Goal: Task Accomplishment & Management: Manage account settings

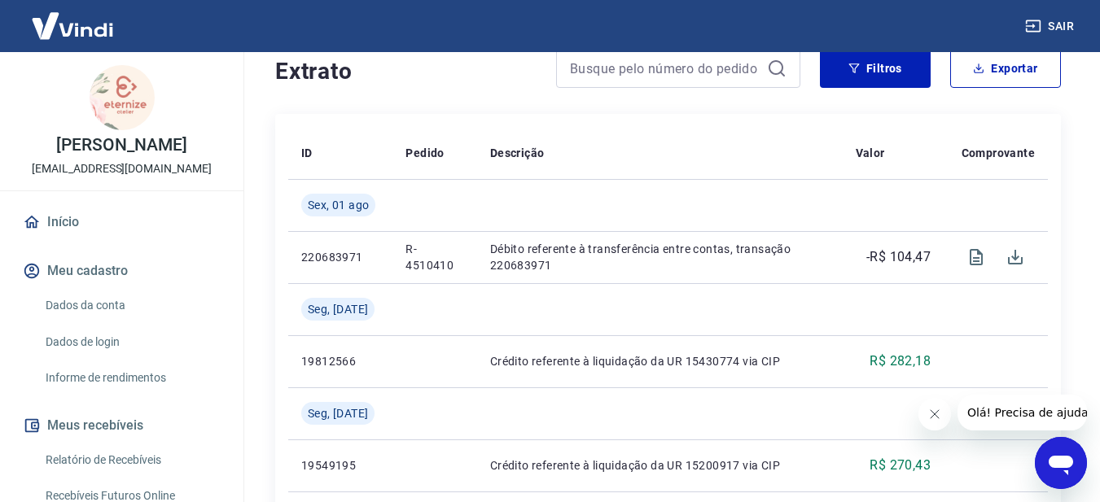
scroll to position [326, 0]
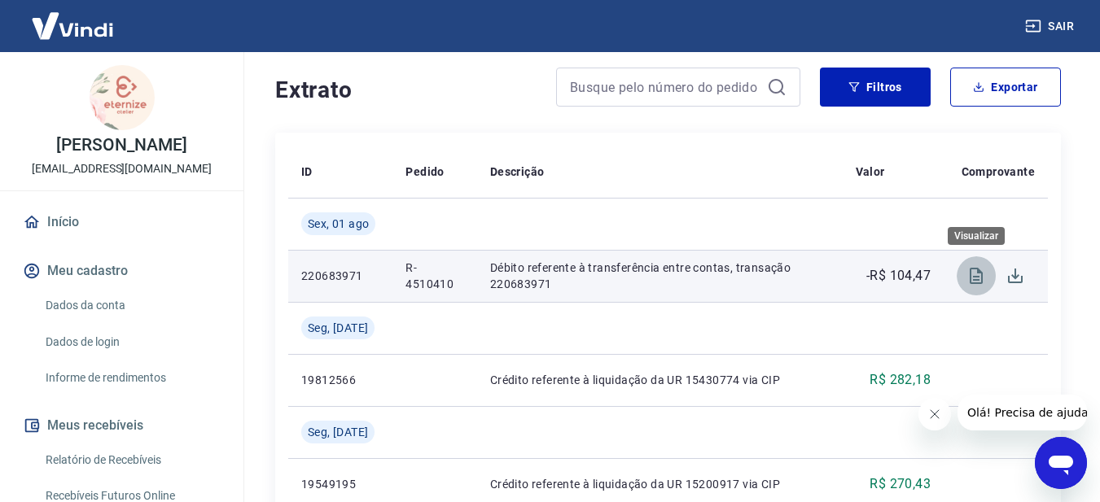
click at [972, 274] on icon "Visualizar" at bounding box center [977, 276] width 20 height 20
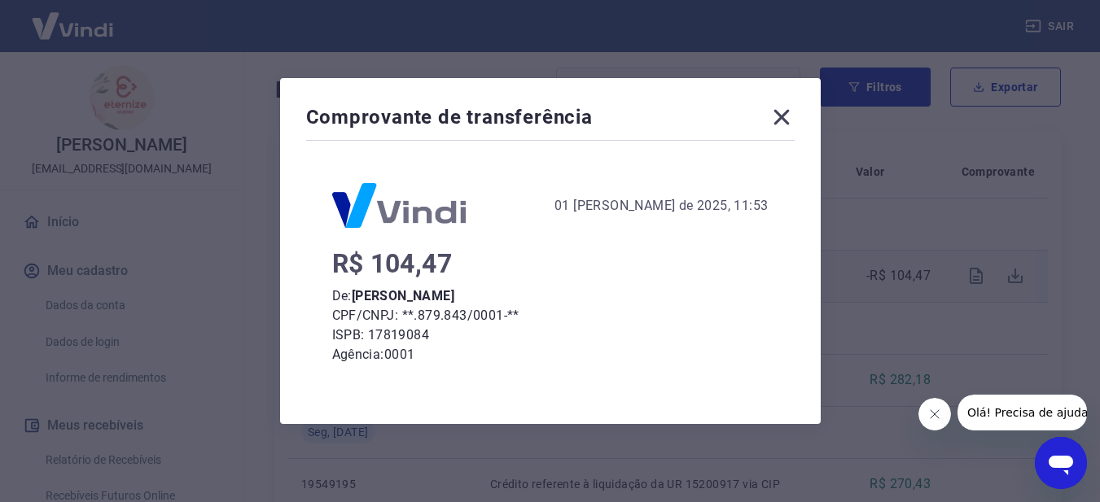
click at [788, 112] on icon at bounding box center [782, 117] width 26 height 26
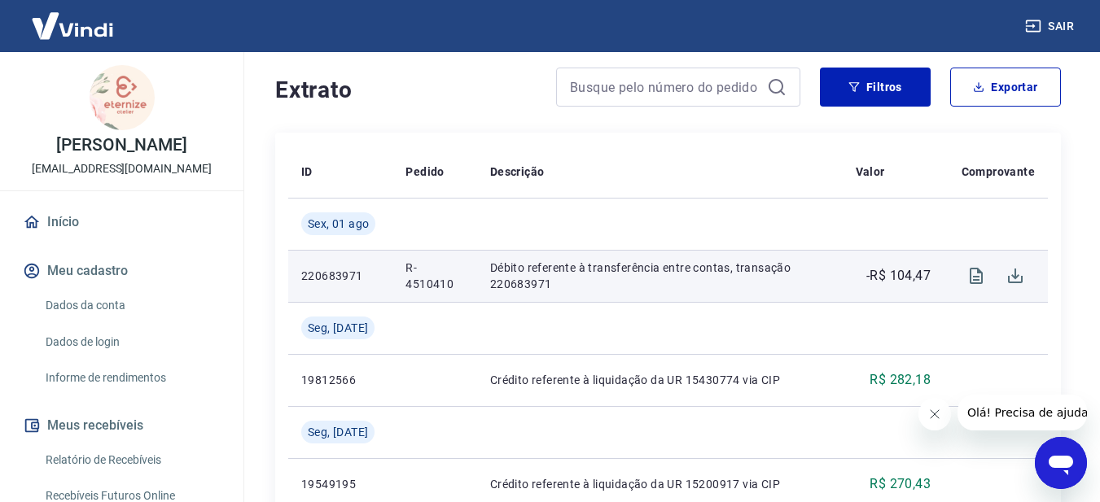
click at [536, 272] on p "Débito referente à transferência entre contas, transação 220683971" at bounding box center [660, 276] width 340 height 33
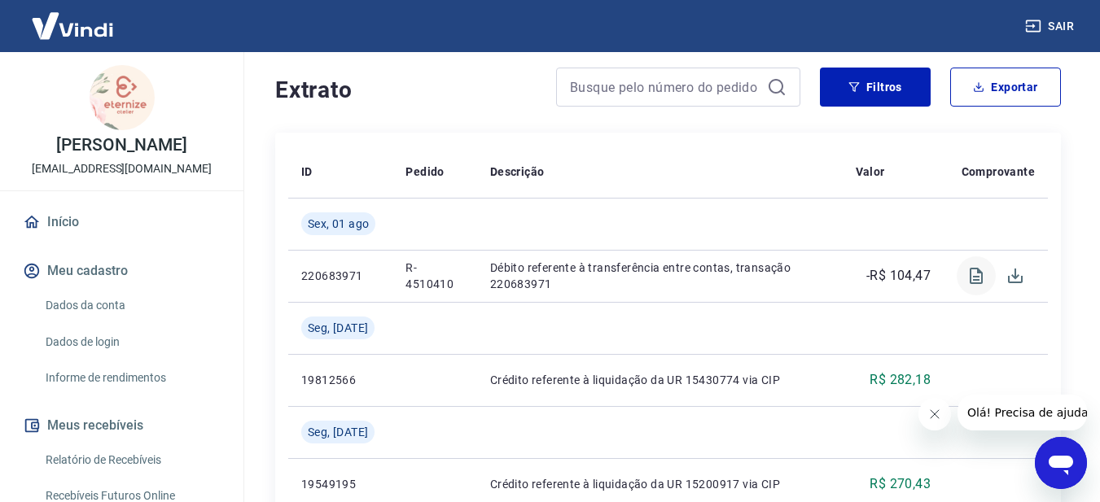
click at [981, 274] on icon "Visualizar" at bounding box center [976, 276] width 13 height 16
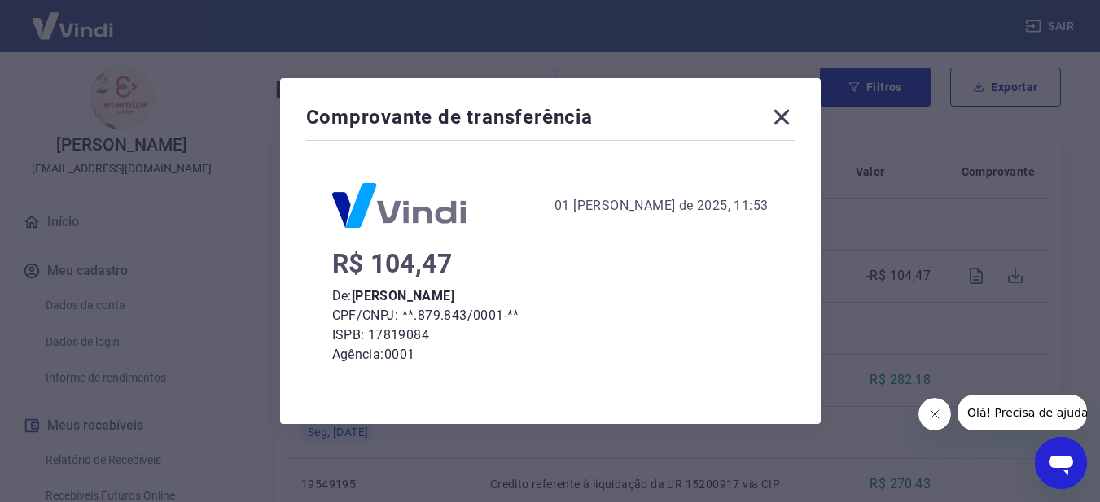
click at [783, 116] on icon at bounding box center [782, 117] width 26 height 26
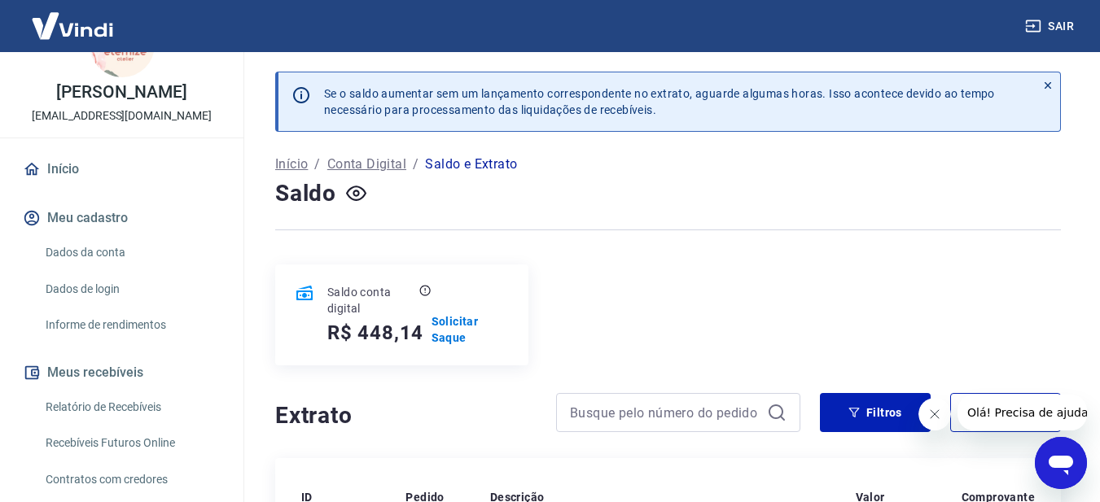
scroll to position [81, 0]
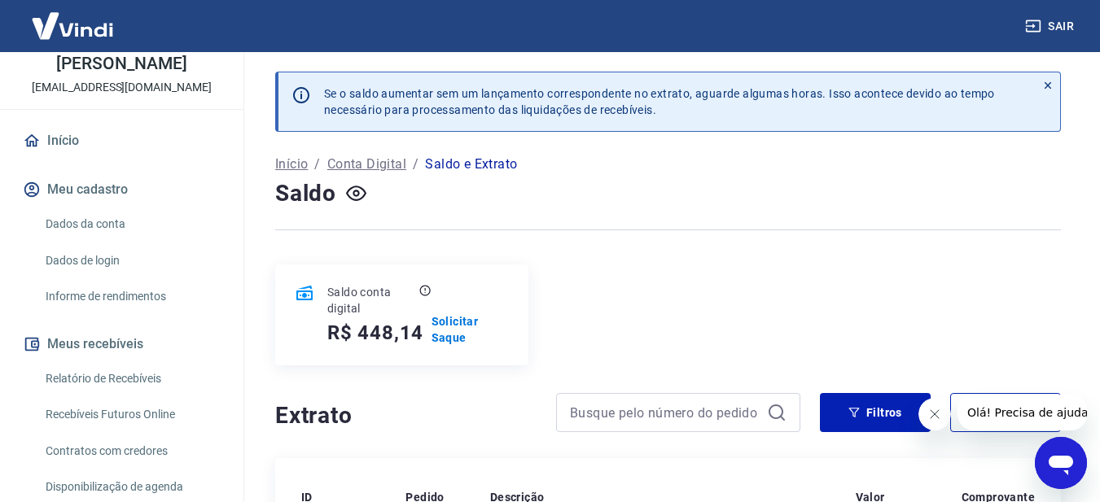
click at [88, 223] on link "Dados da conta" at bounding box center [131, 224] width 185 height 33
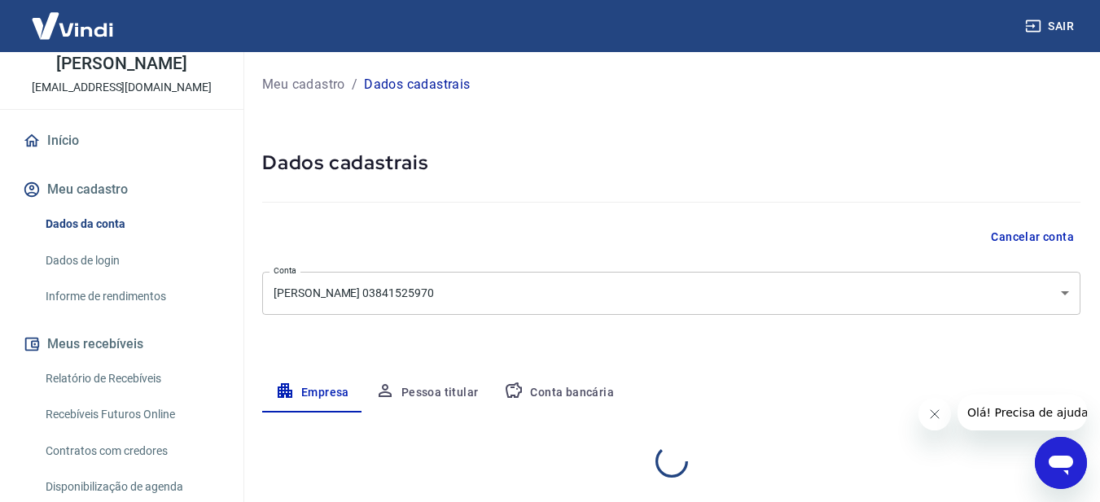
select select "PR"
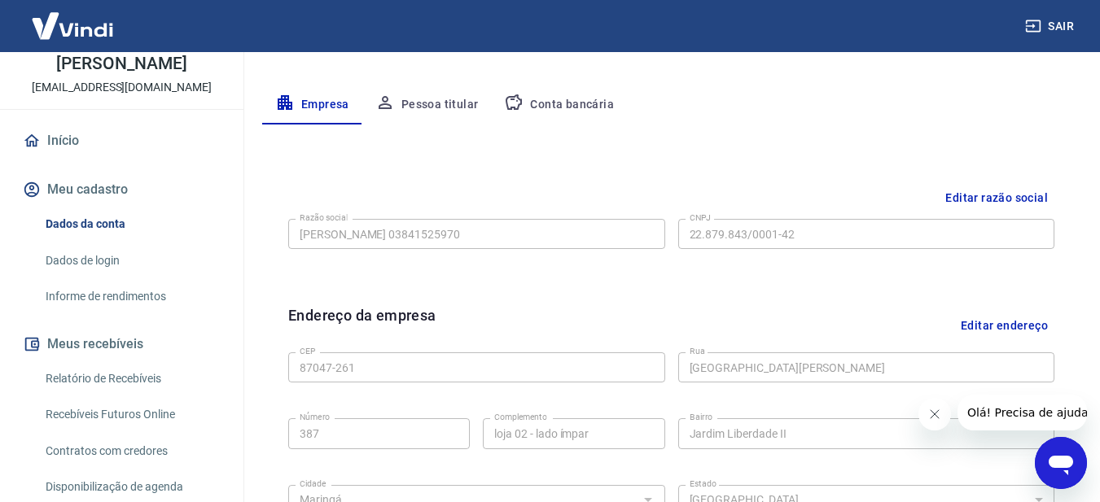
scroll to position [326, 0]
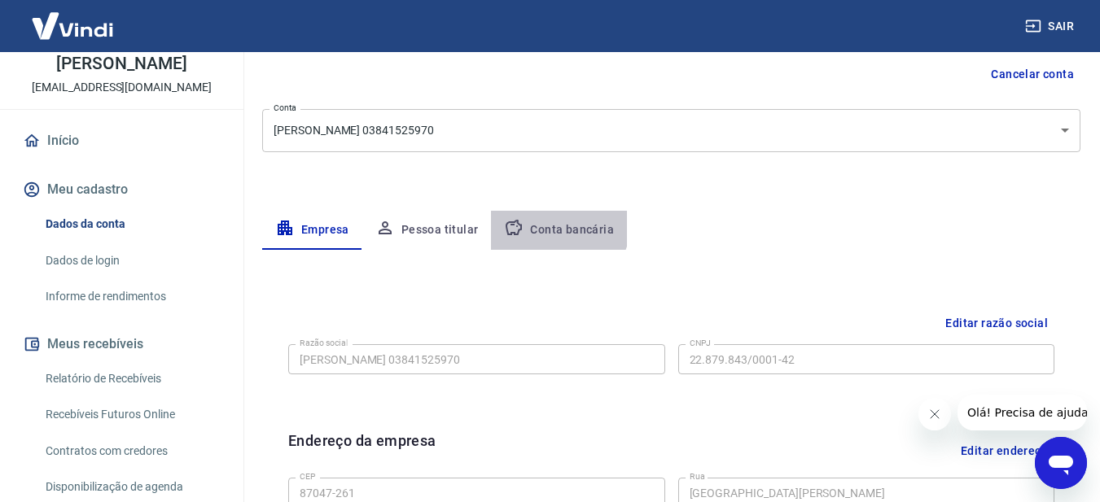
click at [555, 223] on button "Conta bancária" at bounding box center [559, 230] width 136 height 39
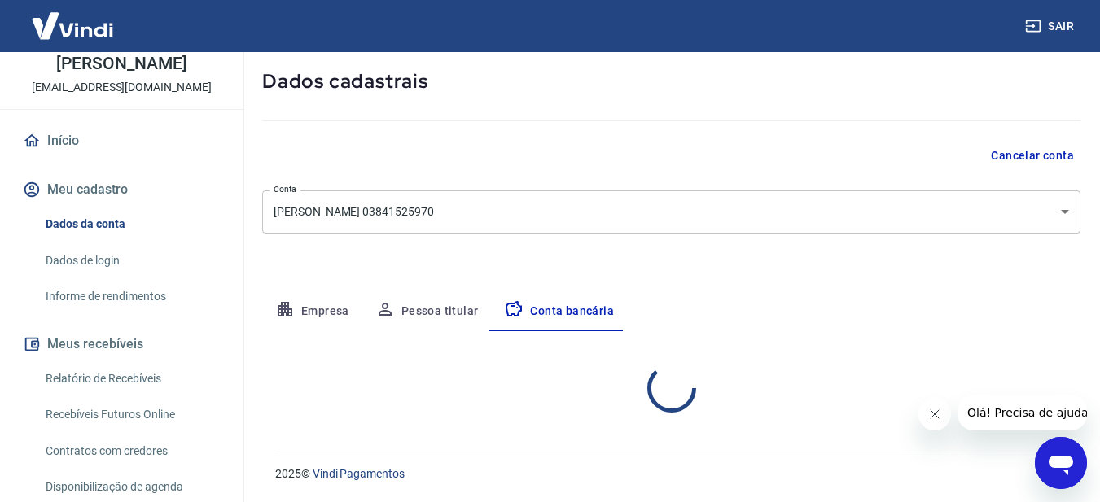
select select "1"
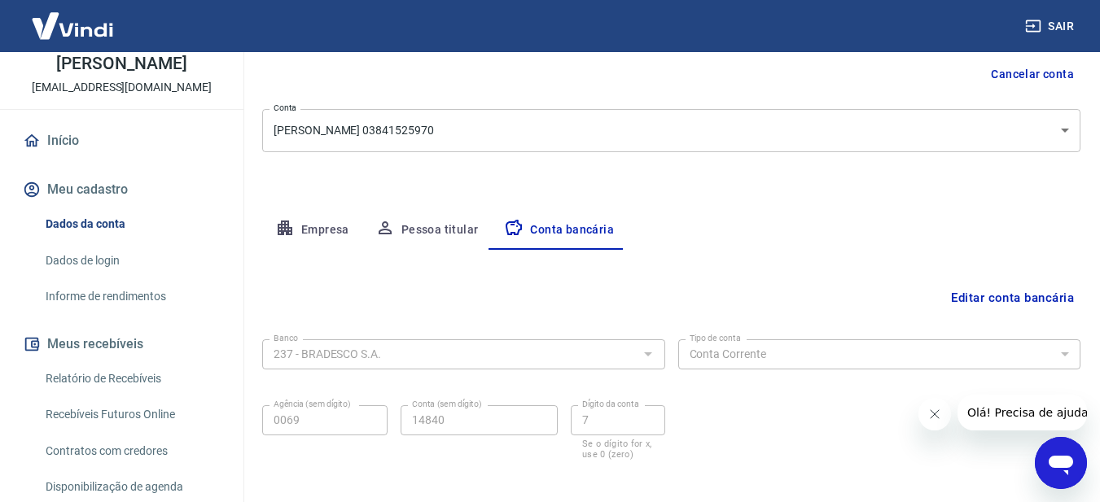
scroll to position [239, 0]
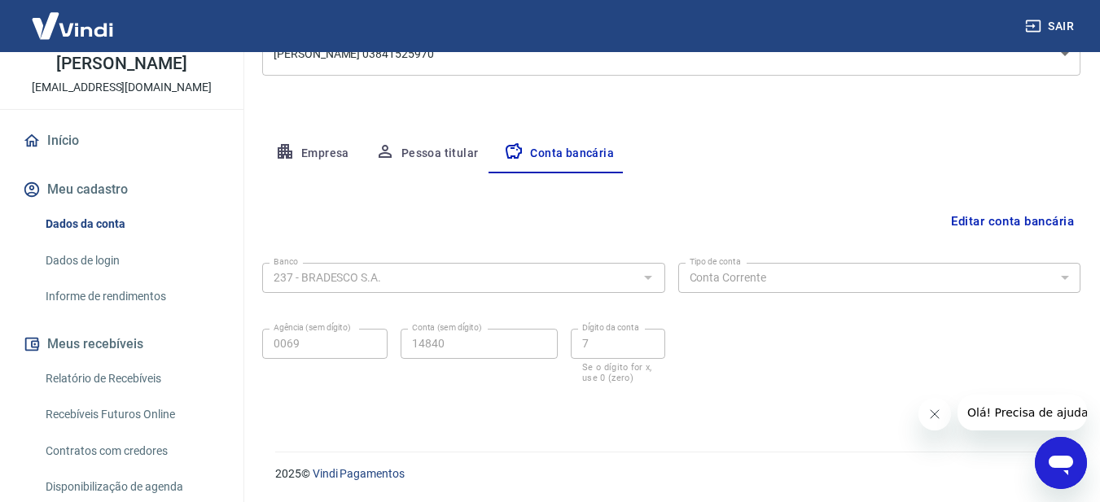
click at [1022, 223] on button "Editar conta bancária" at bounding box center [1013, 221] width 136 height 31
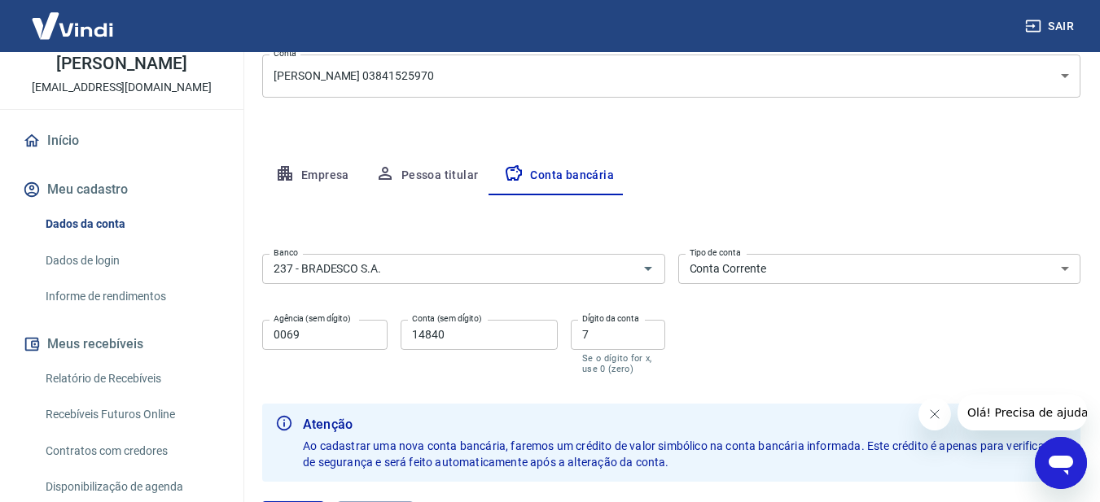
scroll to position [194, 0]
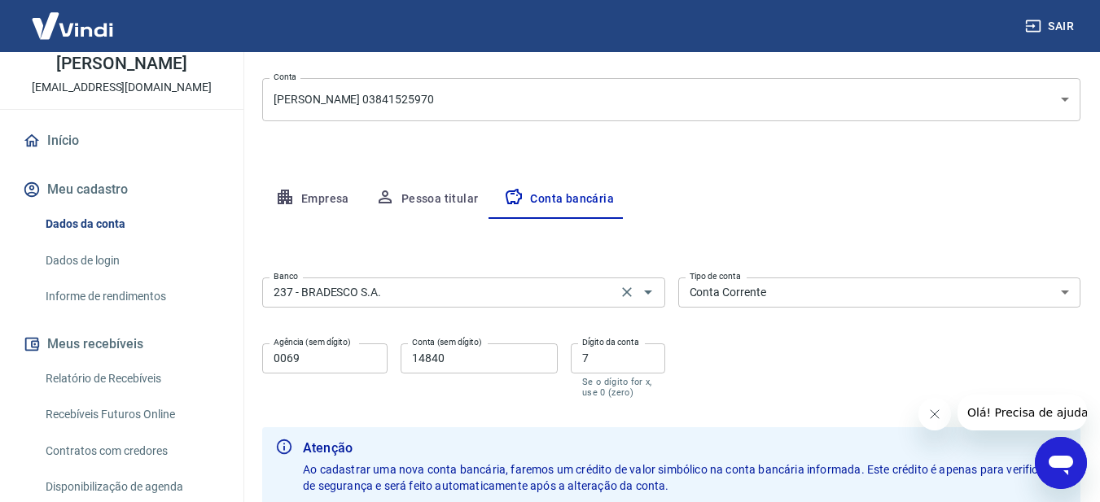
click at [590, 296] on input "237 - BRADESCO S.A." at bounding box center [439, 293] width 345 height 20
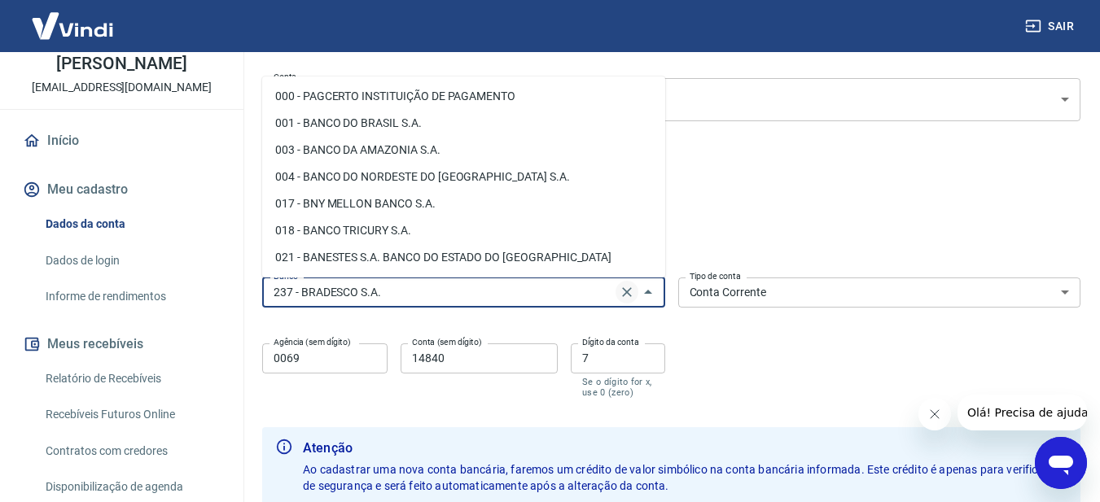
scroll to position [1086, 0]
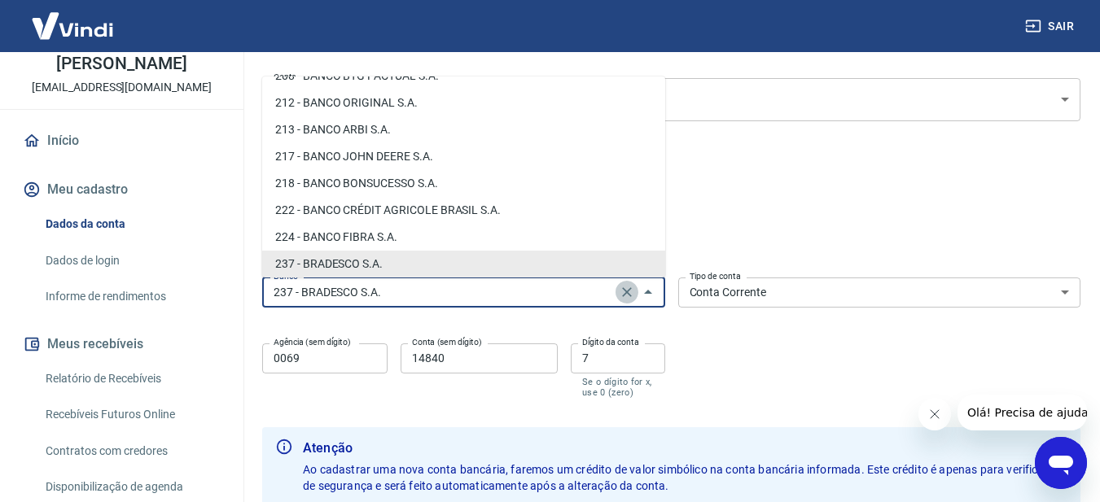
click at [633, 294] on icon "Clear" at bounding box center [627, 292] width 16 height 16
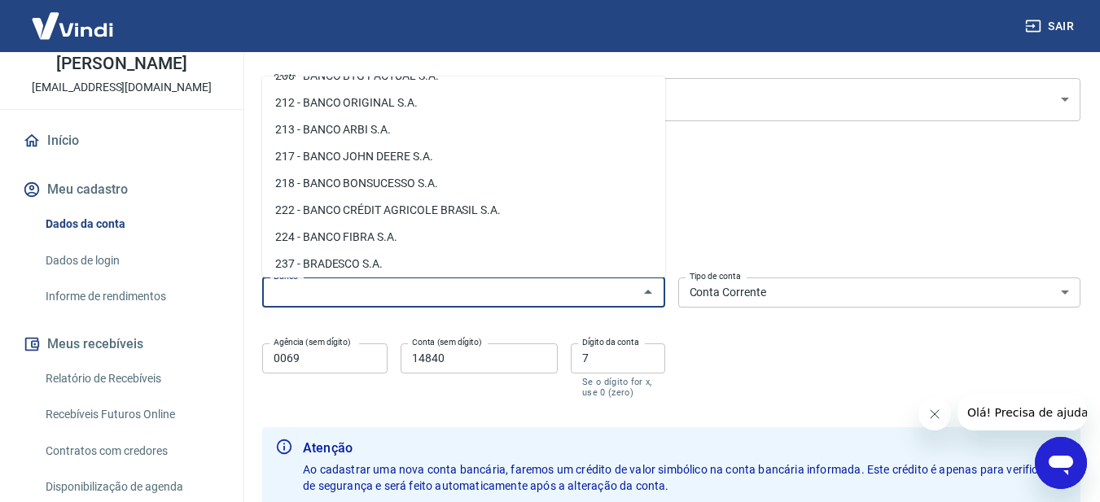
scroll to position [0, 0]
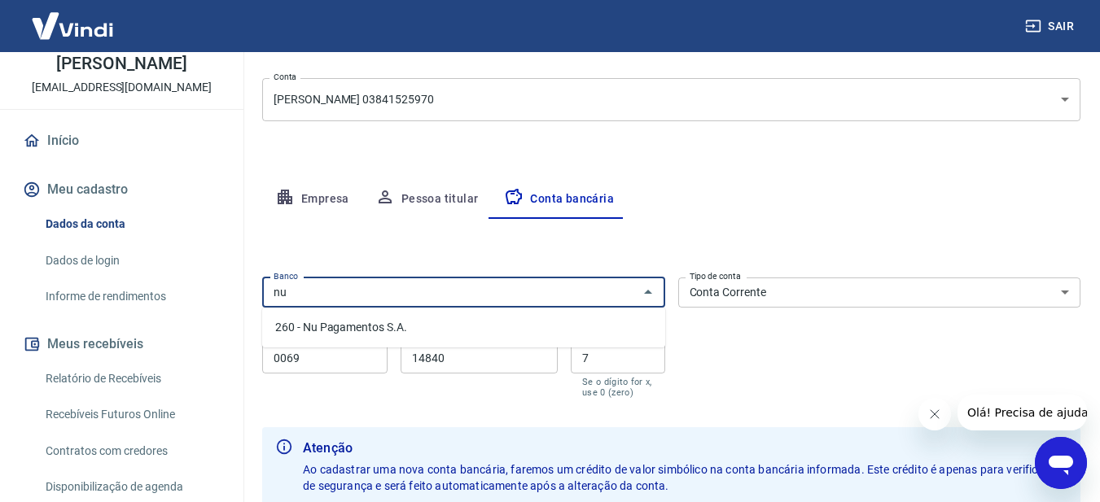
type input "n"
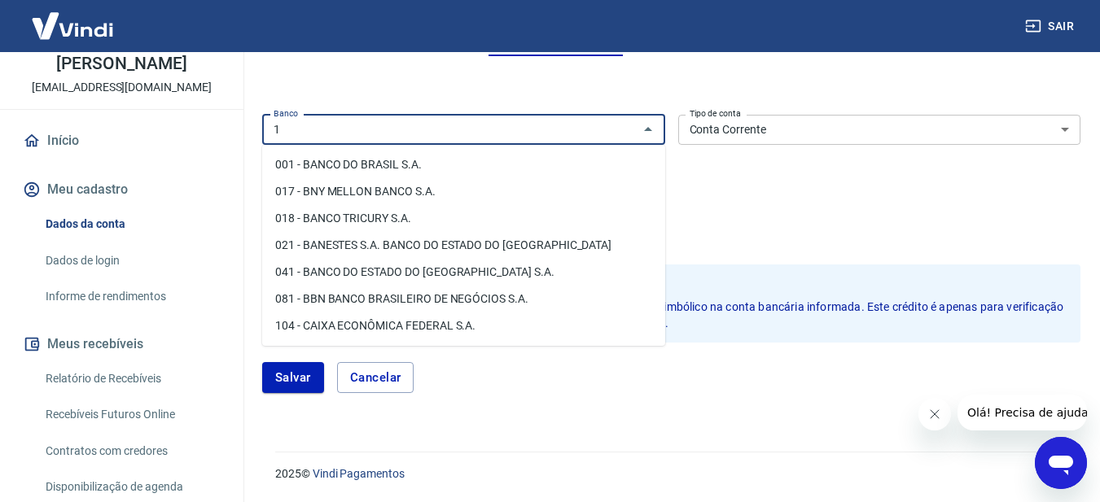
click at [381, 317] on li "104 - CAIXA ECONÔMICA FEDERAL S.A." at bounding box center [463, 326] width 403 height 27
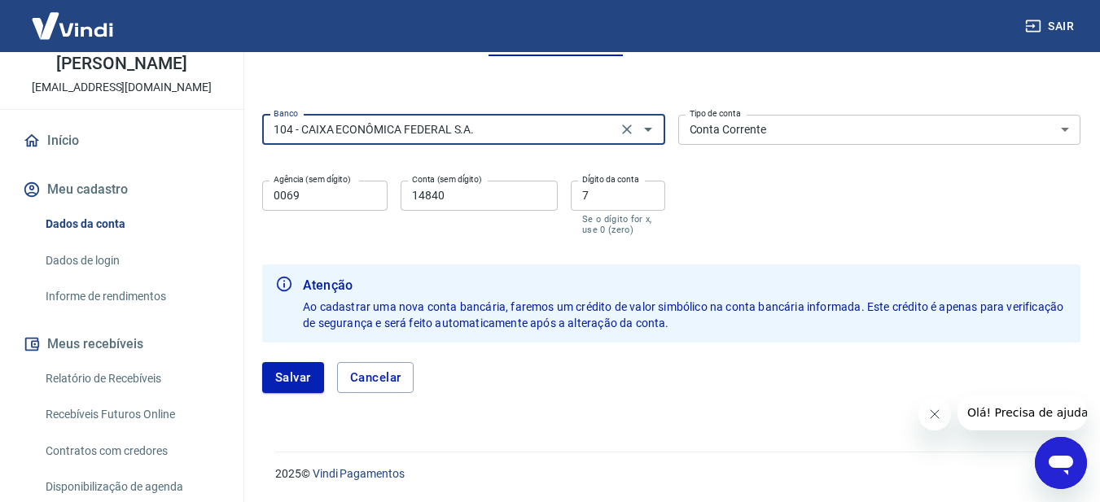
type input "104 - CAIXA ECONÔMICA FEDERAL S.A."
click at [741, 134] on select "Conta Corrente Conta Poupança" at bounding box center [879, 130] width 403 height 30
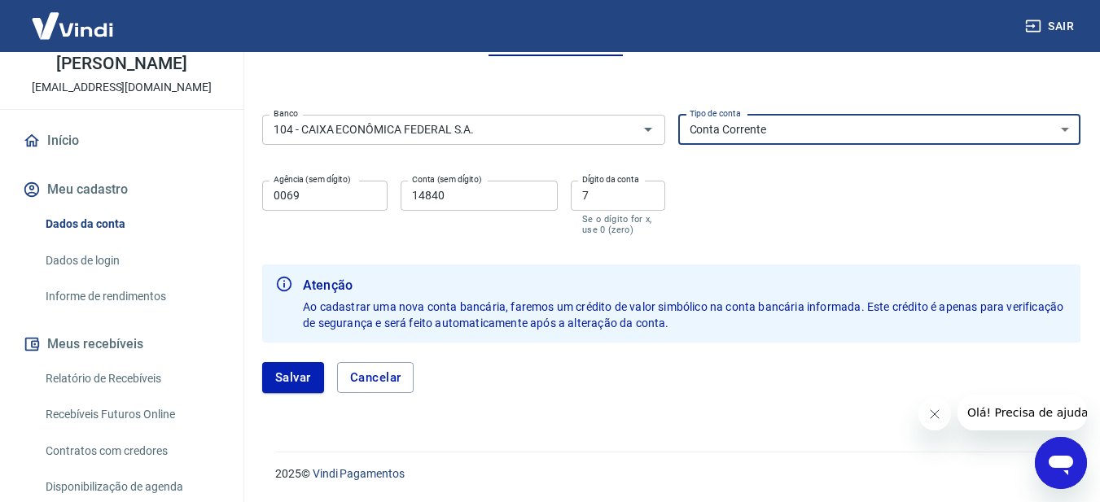
select select "3"
click at [678, 115] on select "Conta Corrente Conta Poupança" at bounding box center [879, 130] width 403 height 30
click at [309, 200] on input "0069" at bounding box center [324, 196] width 125 height 30
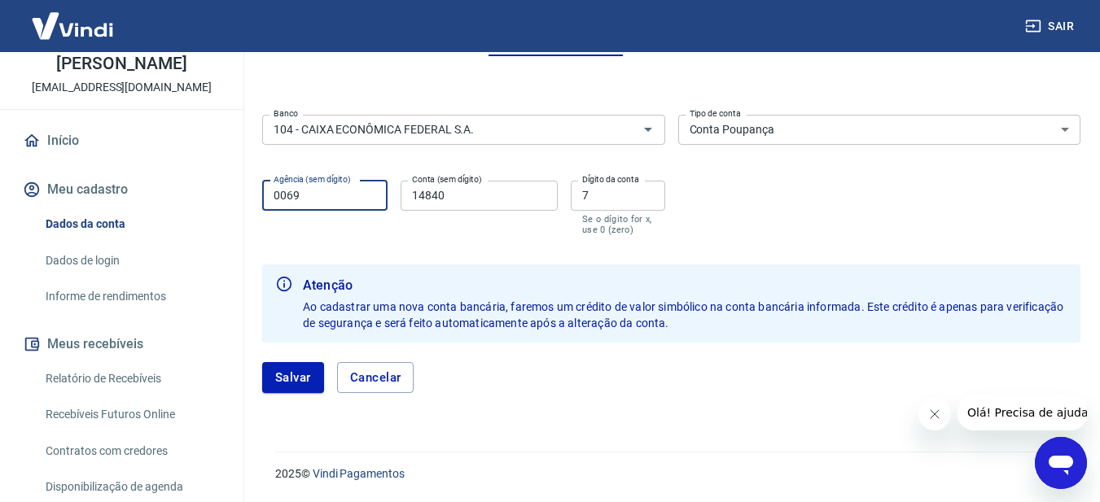
drag, startPoint x: 289, startPoint y: 194, endPoint x: 267, endPoint y: 191, distance: 22.1
click at [267, 191] on input "0069" at bounding box center [324, 196] width 125 height 30
type input "0395"
click at [489, 188] on input "14840" at bounding box center [479, 196] width 157 height 30
drag, startPoint x: 488, startPoint y: 201, endPoint x: 412, endPoint y: 193, distance: 76.2
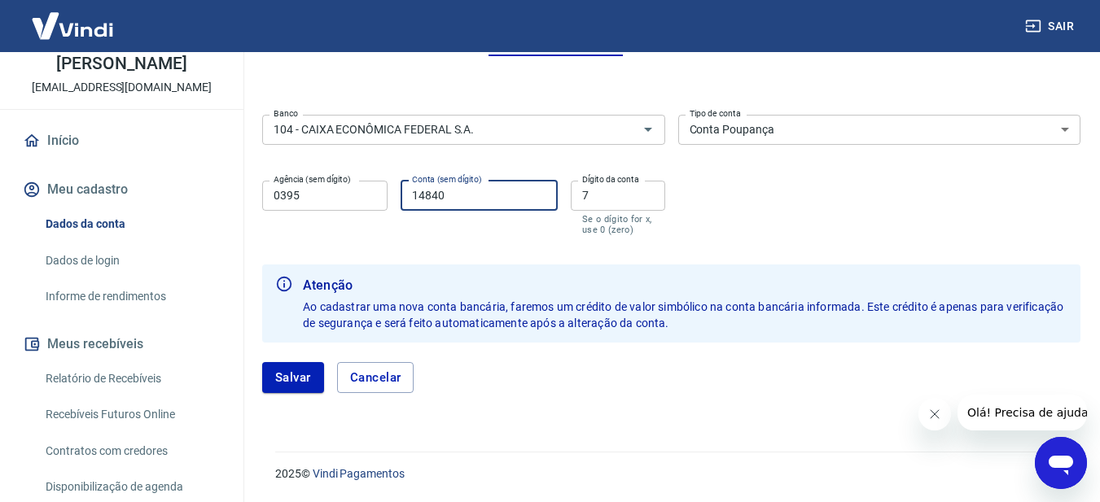
click at [412, 193] on input "14840" at bounding box center [479, 196] width 157 height 30
type input "814878916"
click at [571, 378] on div "[PERSON_NAME]" at bounding box center [671, 377] width 818 height 31
click at [290, 372] on button "Salvar" at bounding box center [293, 377] width 62 height 31
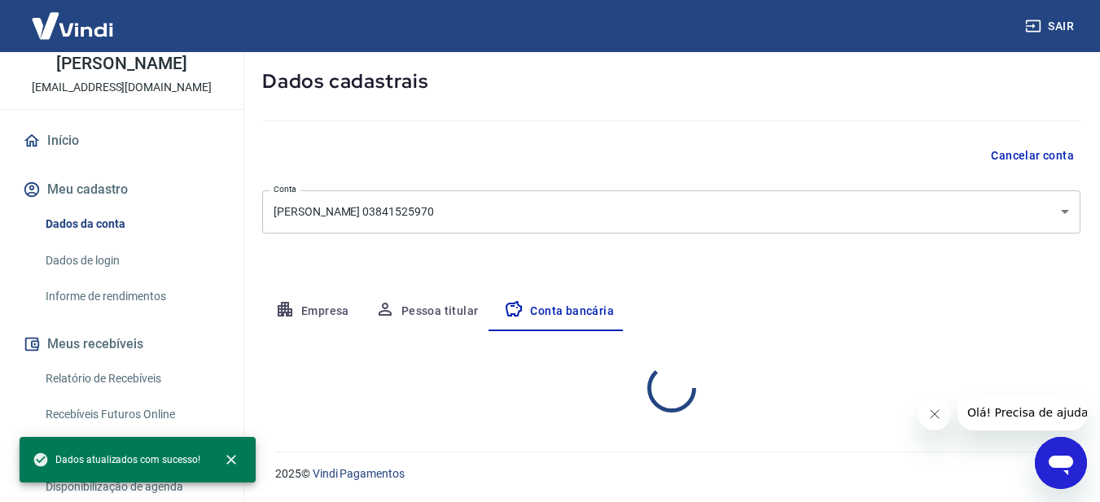
select select "3"
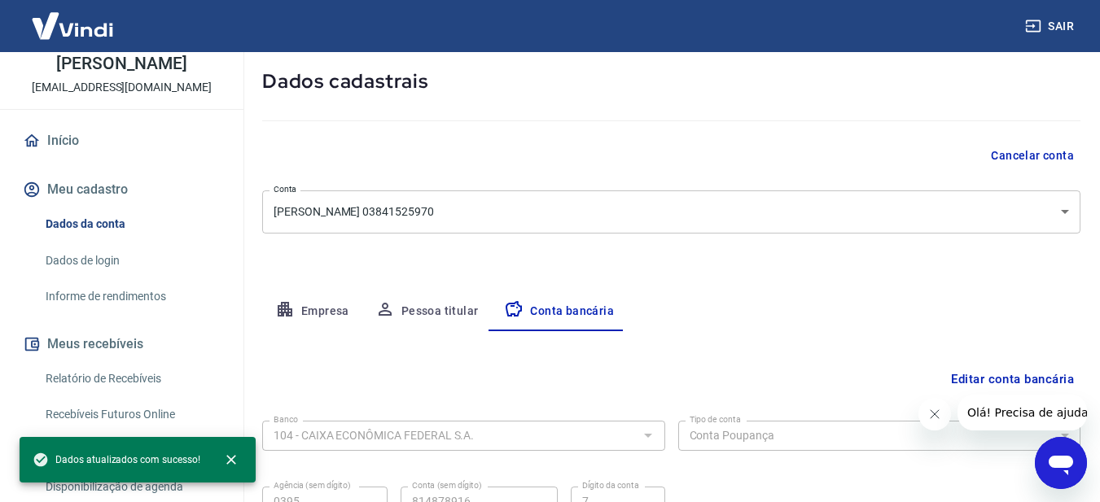
scroll to position [239, 0]
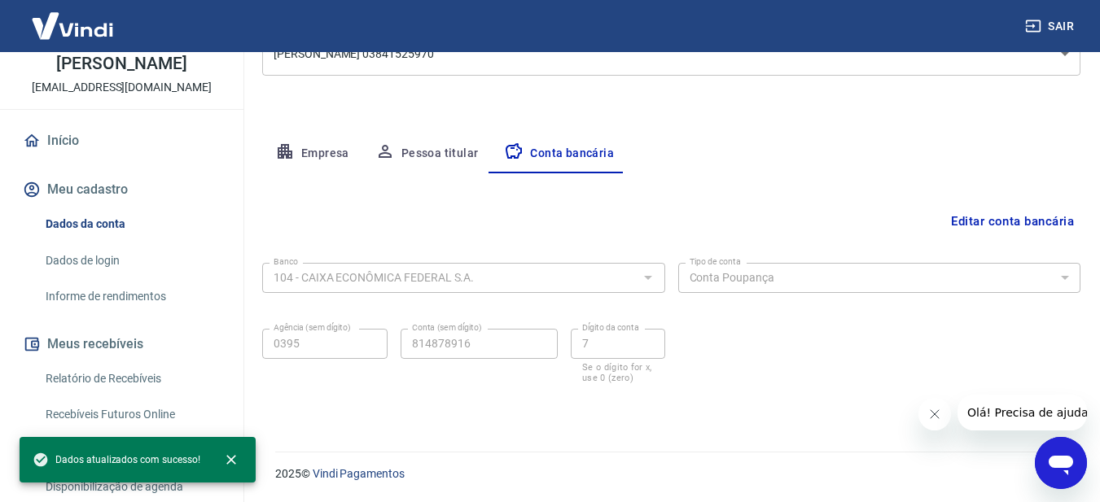
click at [754, 380] on div "Banco 104 - CAIXA ECONÔMICA FEDERAL S.A. Banco Tipo de conta Conta Corrente Con…" at bounding box center [671, 322] width 818 height 130
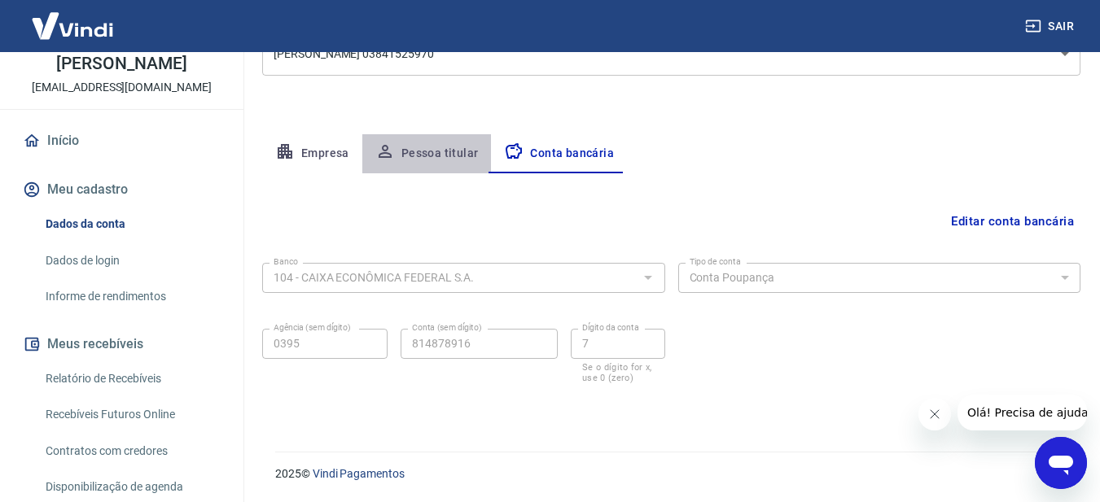
click at [441, 151] on button "Pessoa titular" at bounding box center [426, 153] width 129 height 39
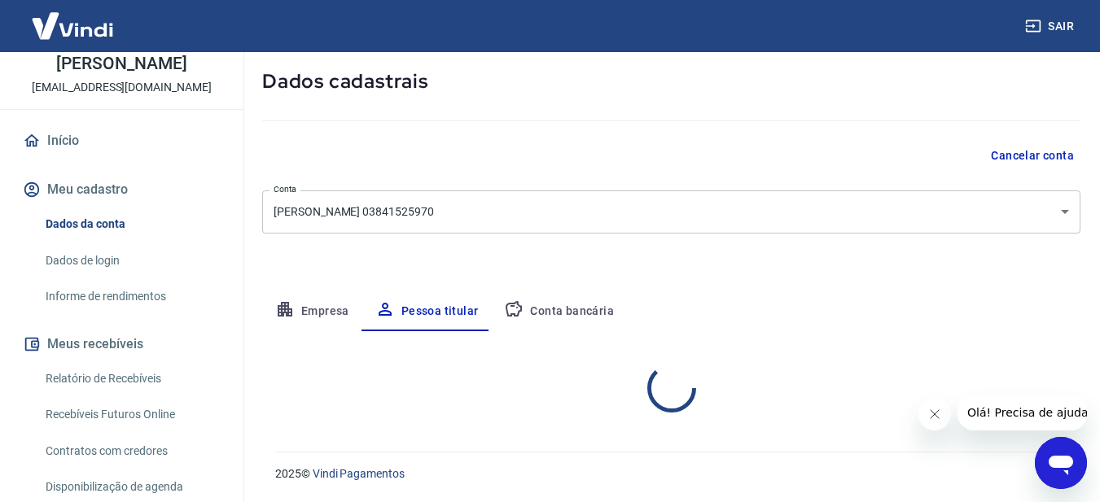
scroll to position [149, 0]
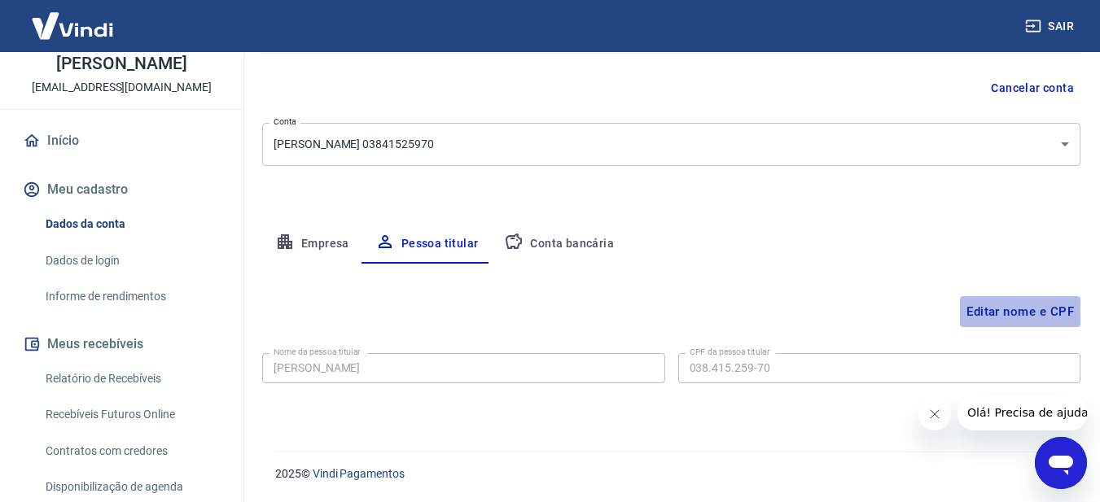
click at [999, 312] on button "Editar nome e CPF" at bounding box center [1020, 311] width 121 height 31
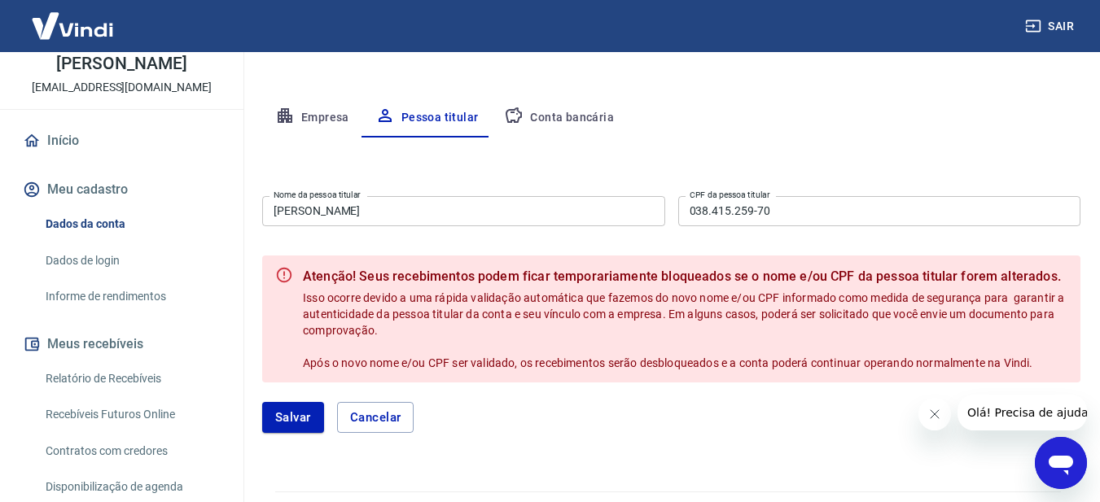
scroll to position [312, 0]
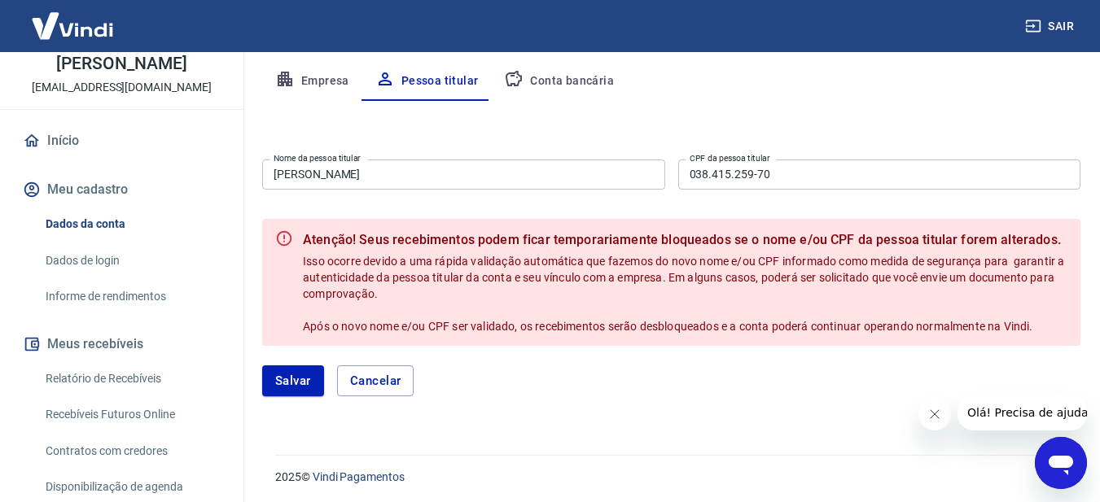
click at [608, 371] on div "[PERSON_NAME]" at bounding box center [671, 381] width 818 height 31
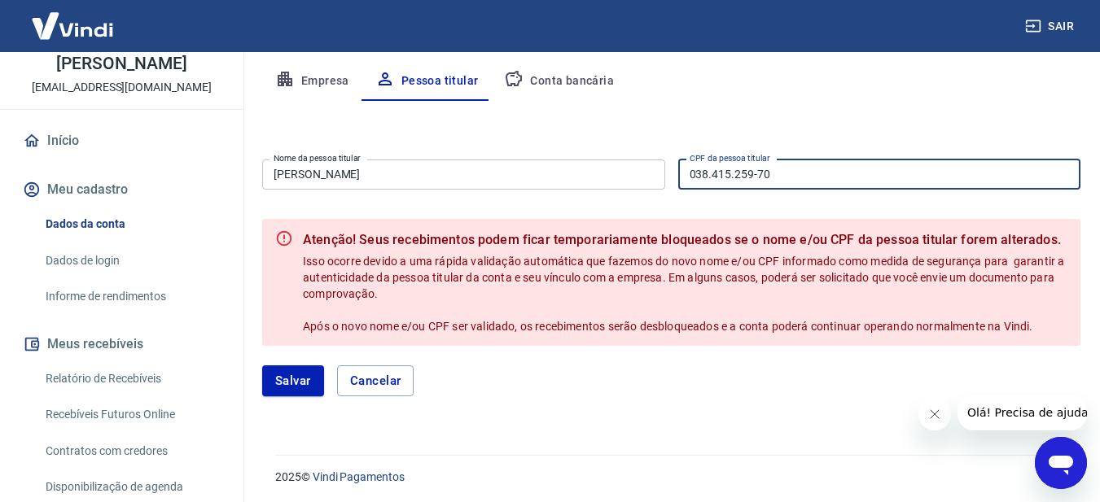
drag, startPoint x: 795, startPoint y: 179, endPoint x: 646, endPoint y: 153, distance: 151.3
click at [646, 153] on div "Nome da pessoa titular [PERSON_NAME] Nome [PERSON_NAME] titular CPF da pessoa t…" at bounding box center [671, 173] width 818 height 40
type input "5"
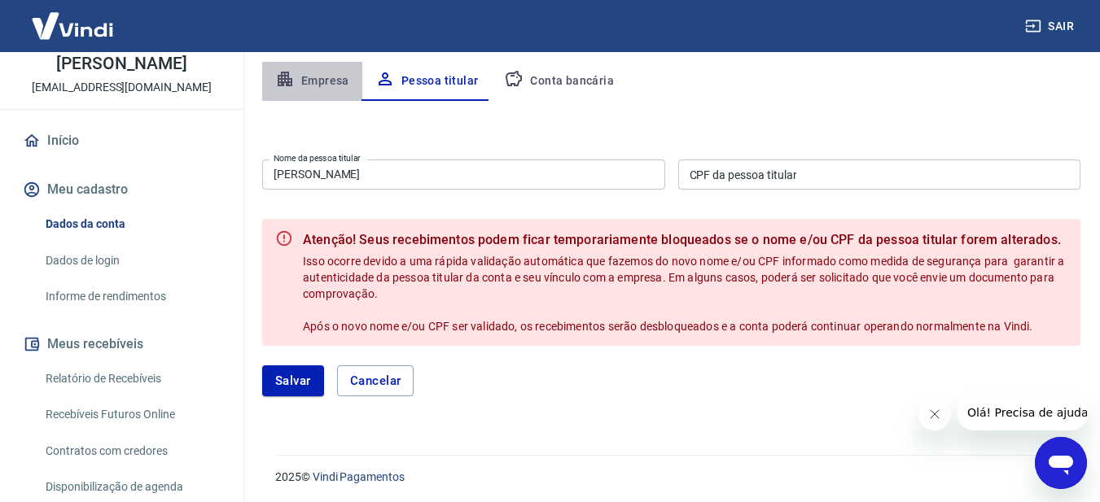
click at [331, 77] on button "Empresa" at bounding box center [312, 81] width 100 height 39
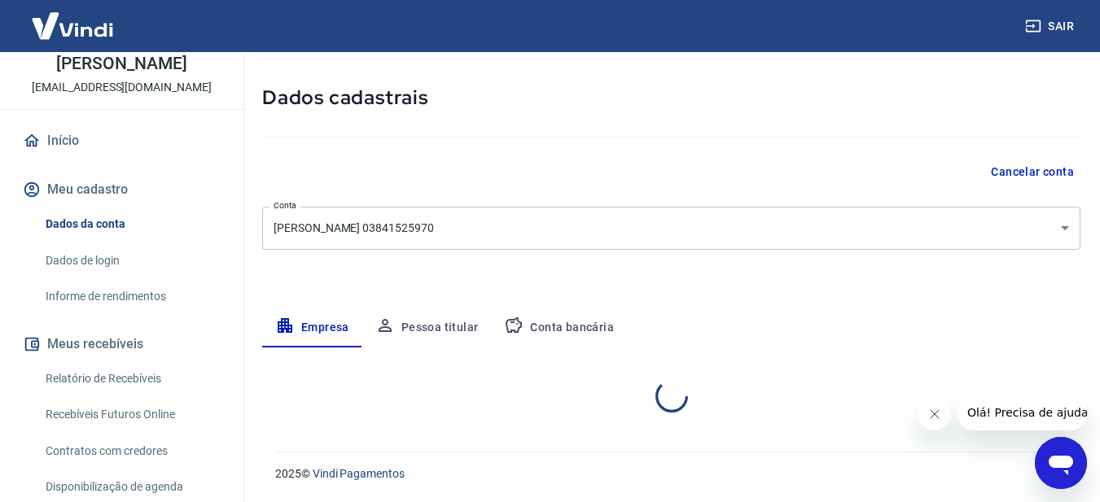
select select "PR"
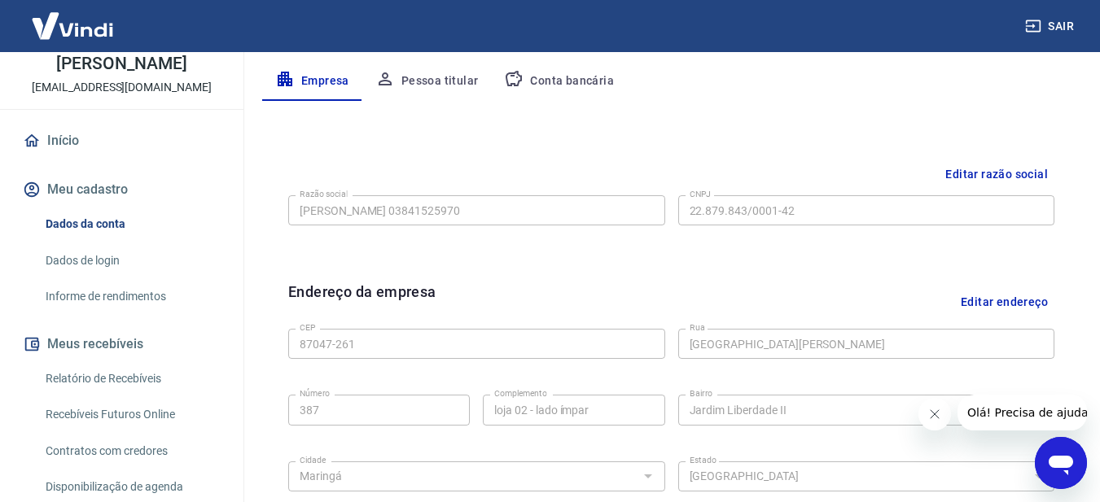
click at [998, 171] on button "Editar razão social" at bounding box center [997, 175] width 116 height 30
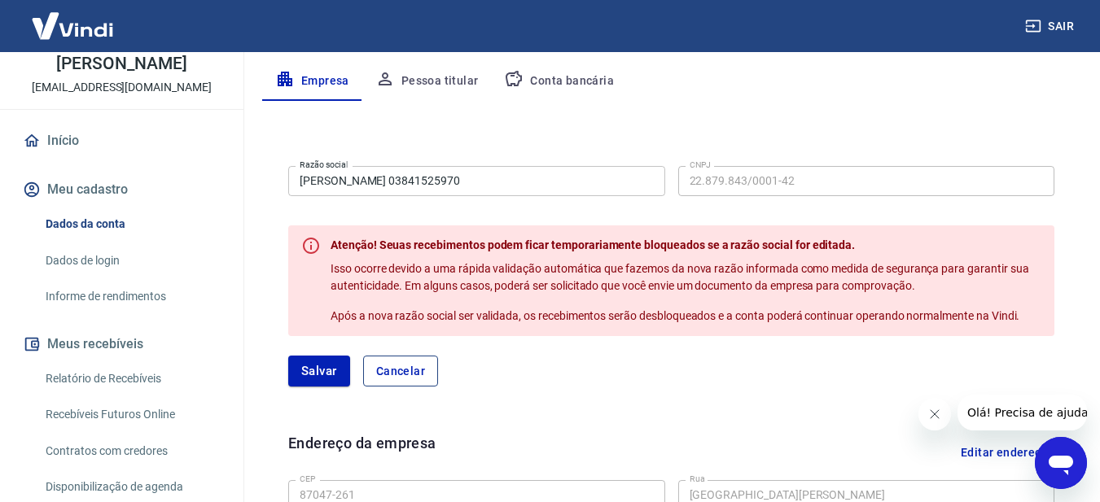
click at [410, 378] on button "Cancelar" at bounding box center [400, 371] width 75 height 31
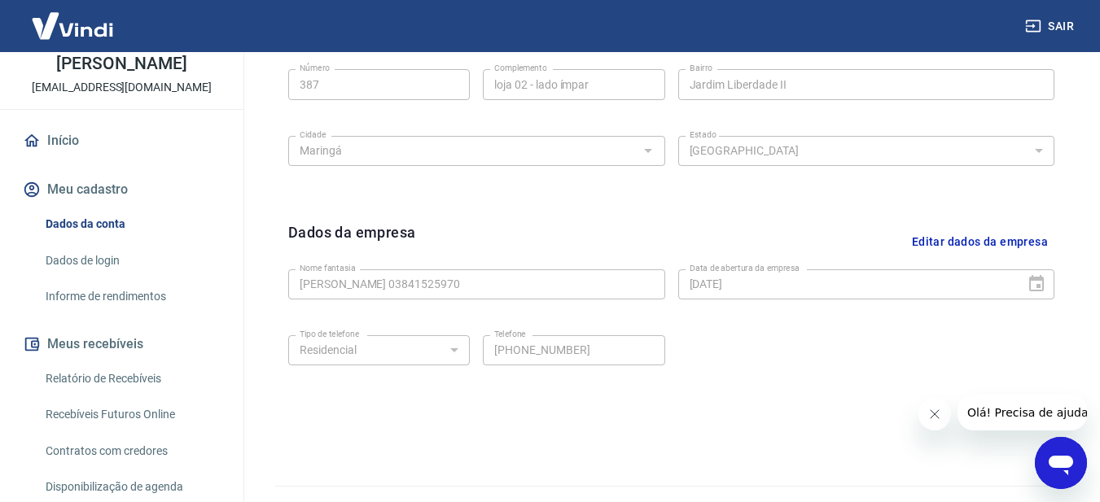
scroll to position [672, 0]
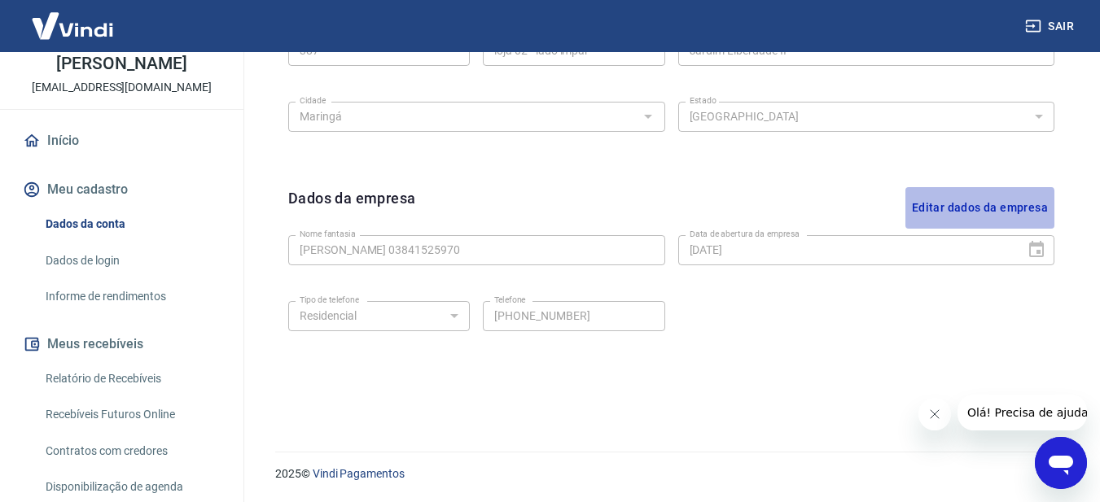
click at [948, 210] on button "Editar dados da empresa" at bounding box center [980, 208] width 149 height 42
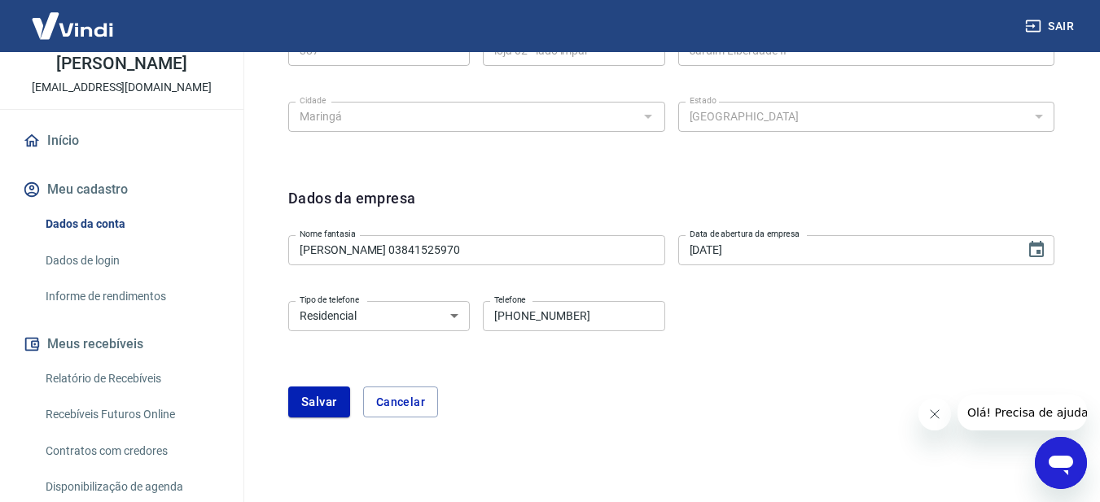
click at [596, 305] on input "[PHONE_NUMBER]" at bounding box center [574, 316] width 182 height 30
click at [551, 317] on input "[PHONE_NUMBER]" at bounding box center [574, 316] width 182 height 30
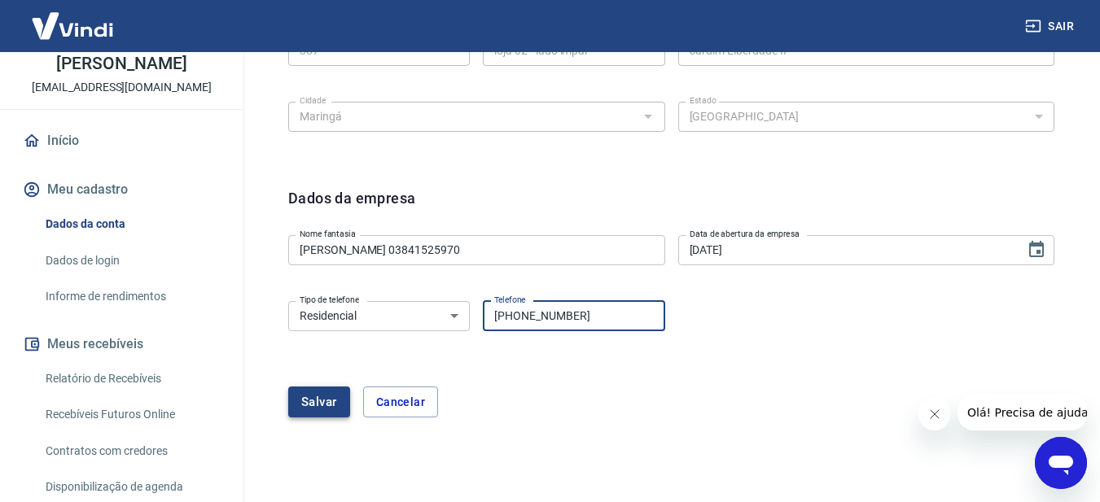
type input "[PHONE_NUMBER]"
click at [320, 400] on button "Salvar" at bounding box center [319, 402] width 62 height 31
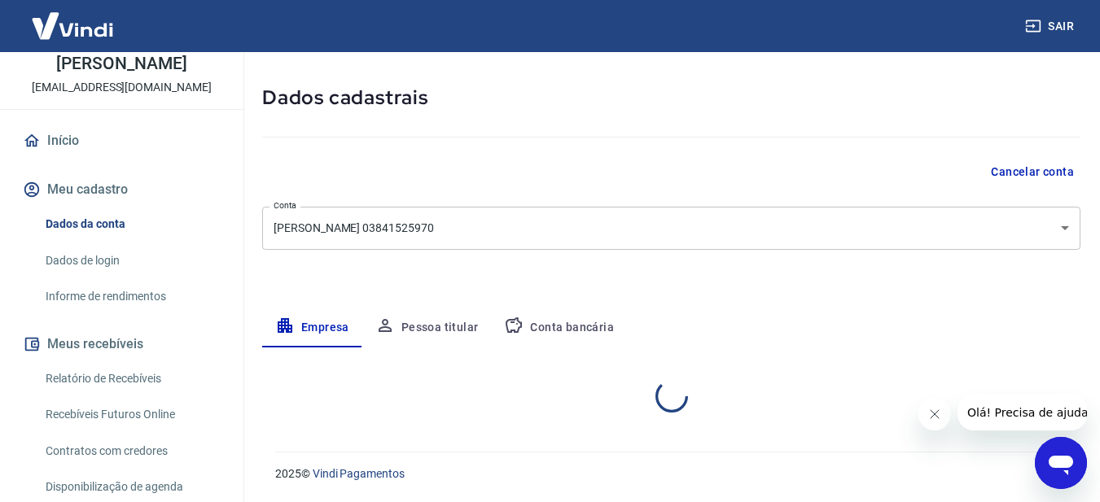
select select "PR"
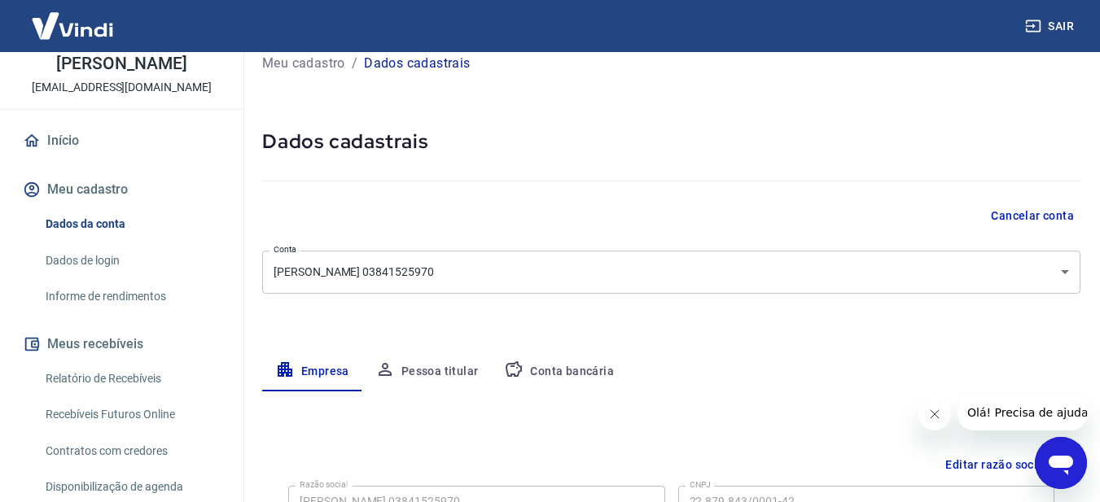
scroll to position [0, 0]
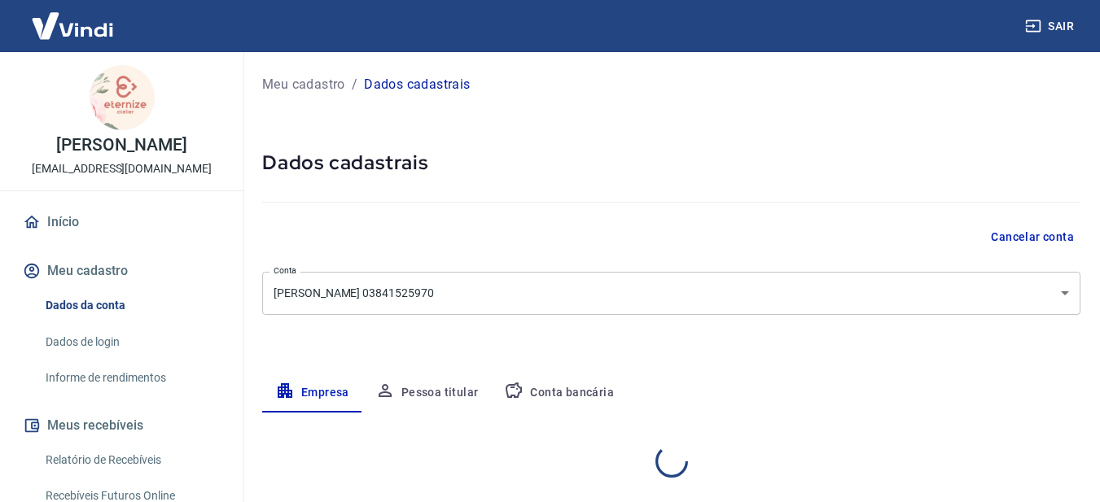
select select "PR"
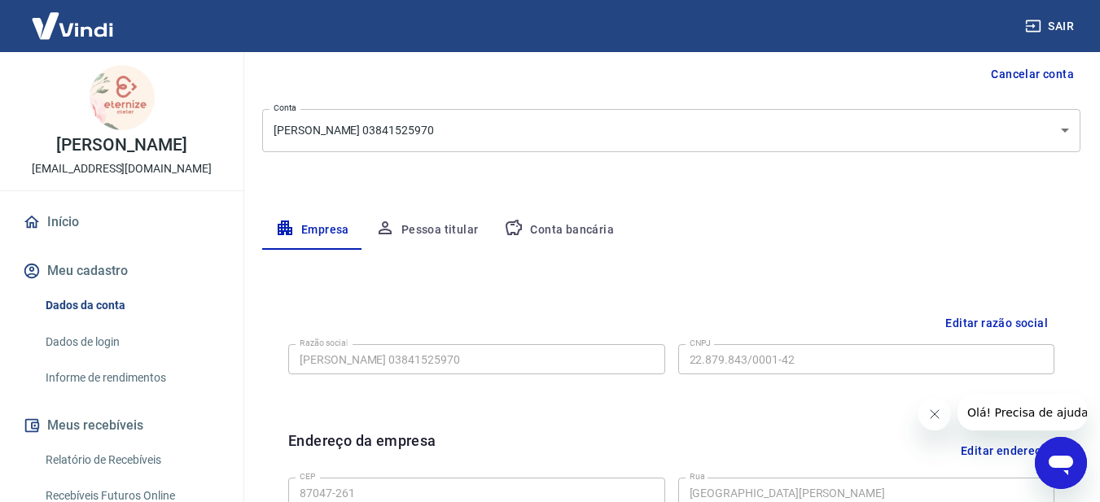
click at [559, 230] on button "Conta bancária" at bounding box center [559, 230] width 136 height 39
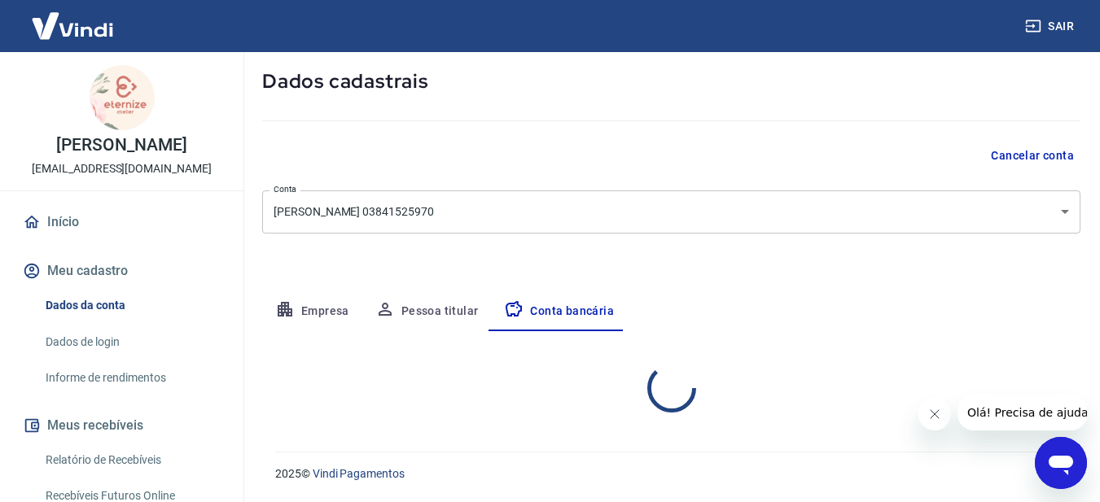
select select "3"
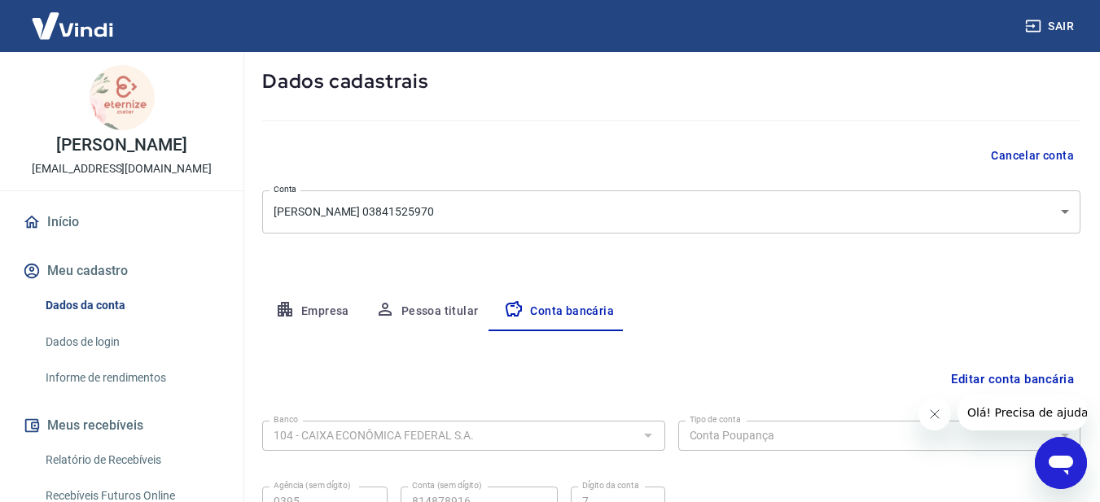
scroll to position [163, 0]
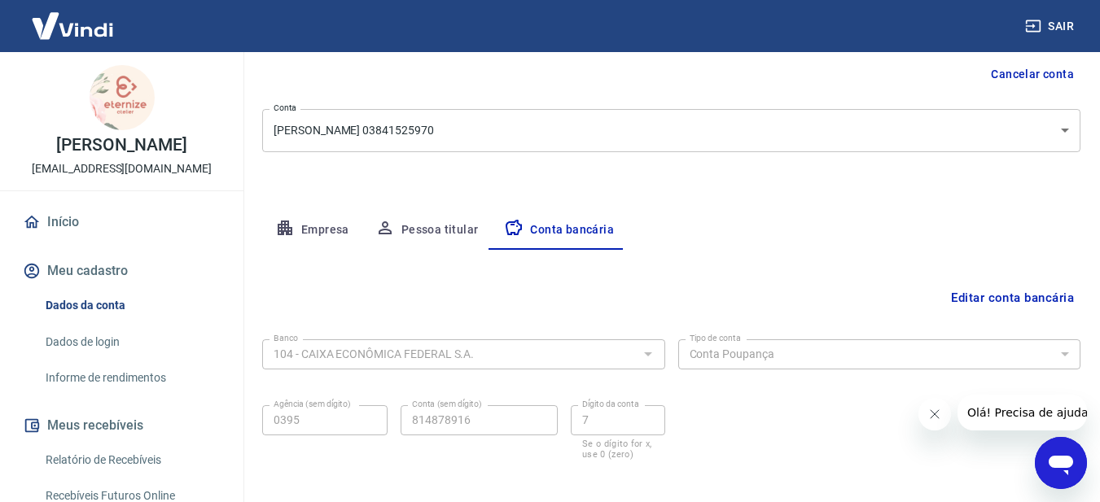
click at [437, 227] on button "Pessoa titular" at bounding box center [426, 230] width 129 height 39
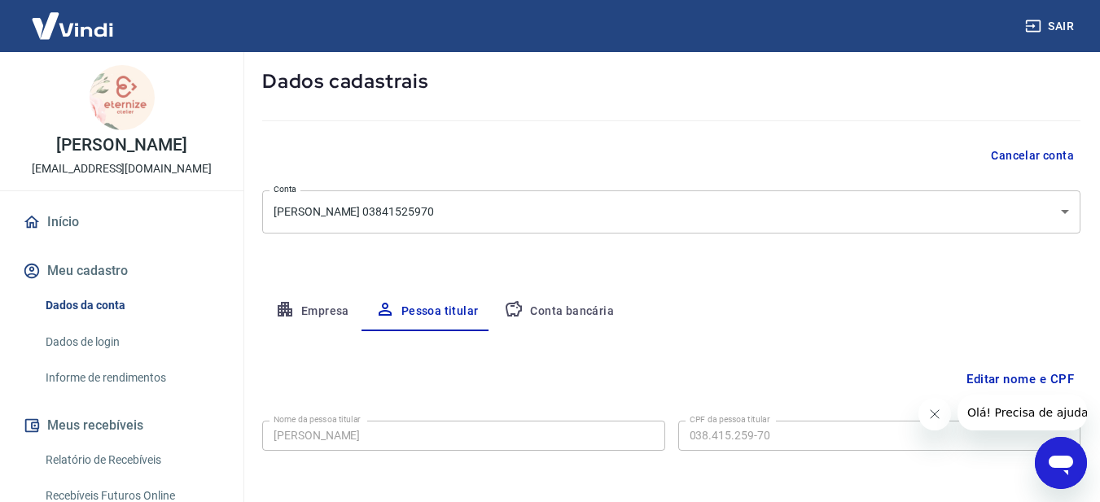
scroll to position [149, 0]
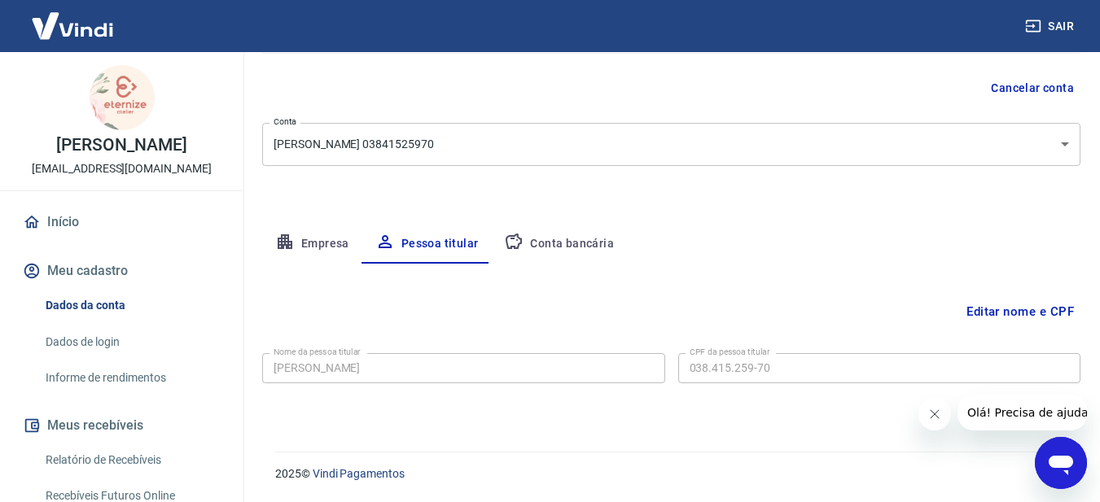
click at [318, 240] on button "Empresa" at bounding box center [312, 244] width 100 height 39
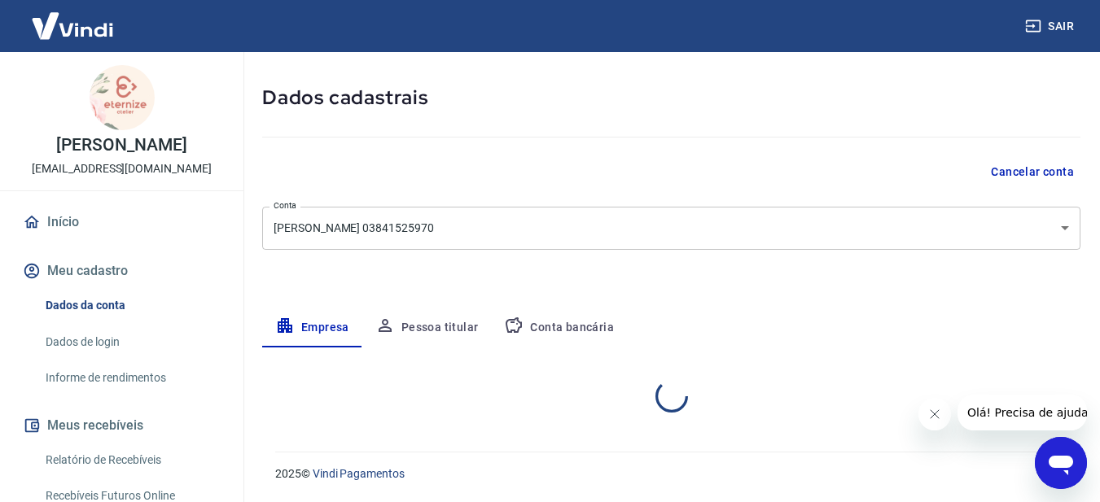
select select "PR"
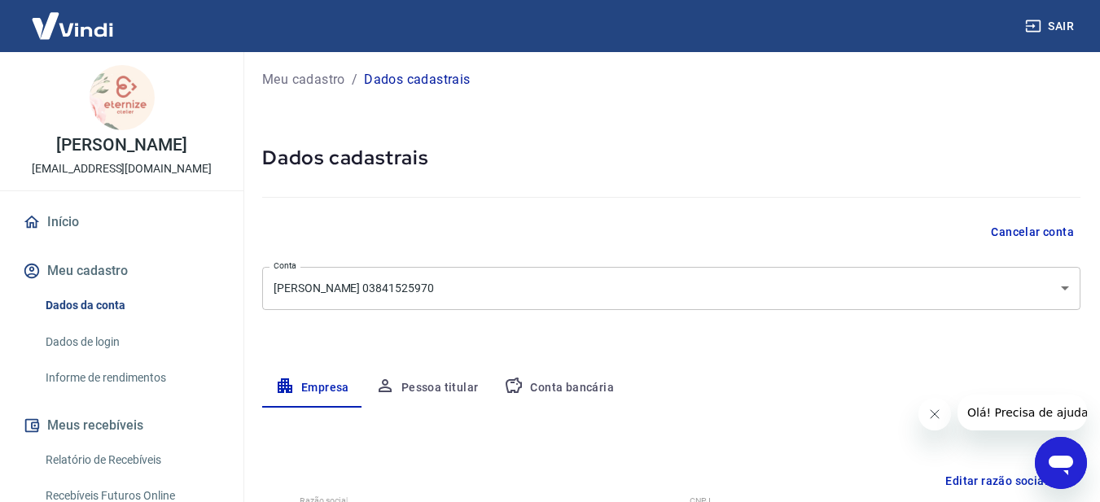
scroll to position [0, 0]
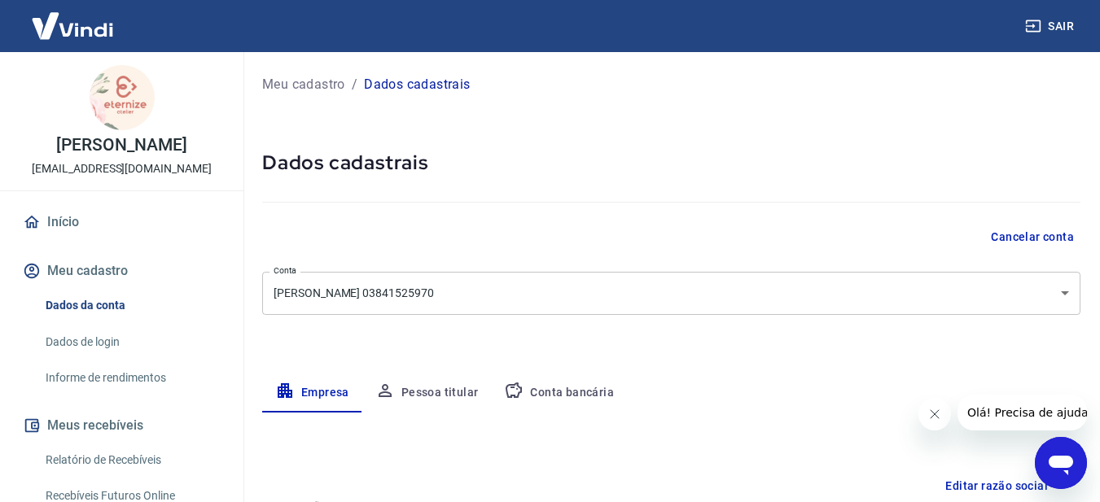
click at [547, 389] on button "Conta bancária" at bounding box center [559, 393] width 136 height 39
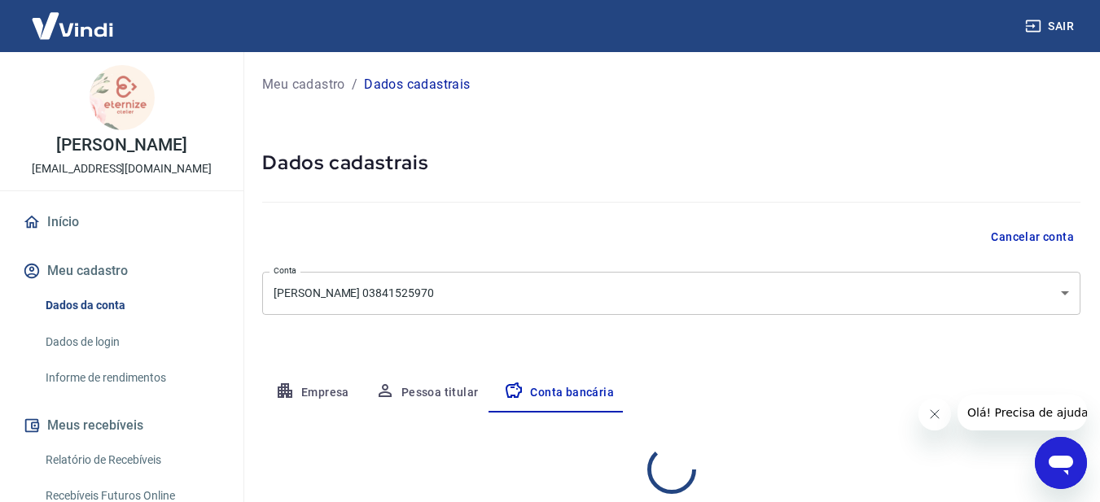
select select "3"
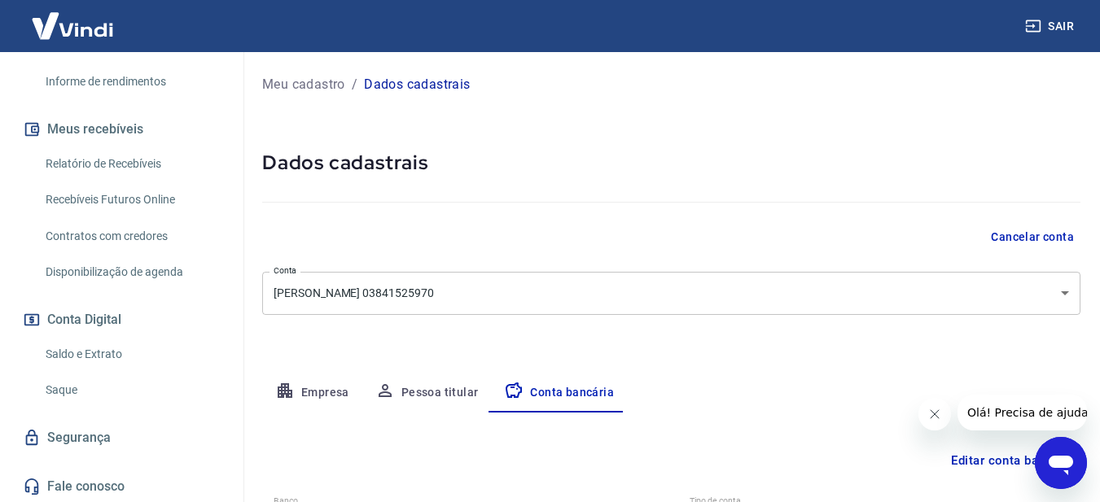
scroll to position [299, 0]
click at [60, 397] on link "Saque" at bounding box center [131, 387] width 185 height 33
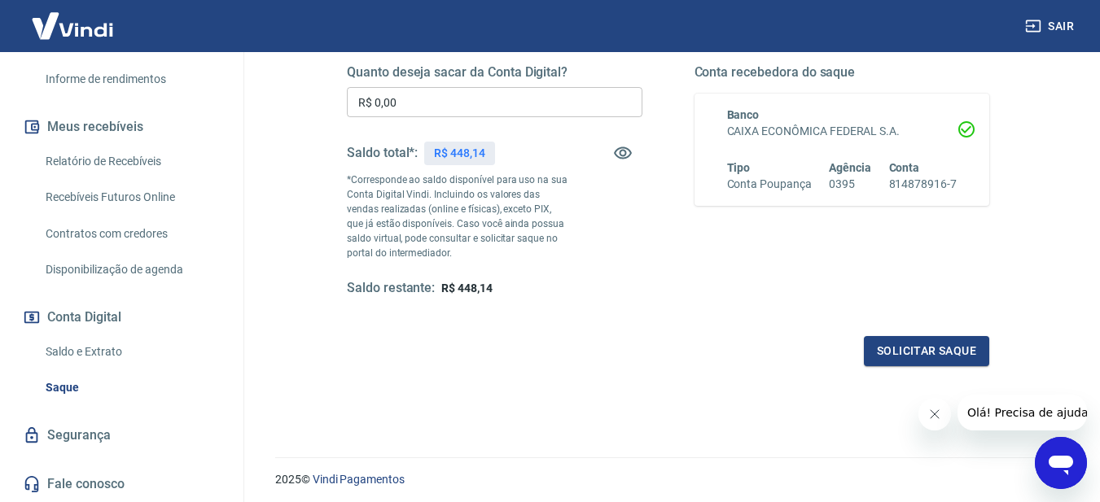
scroll to position [155, 0]
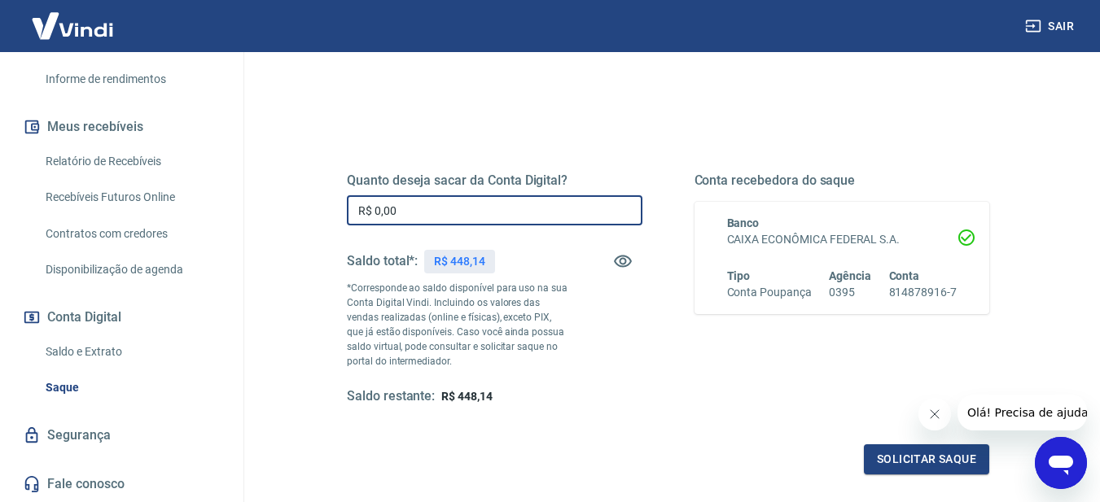
click at [401, 209] on input "R$ 0,00" at bounding box center [495, 210] width 296 height 30
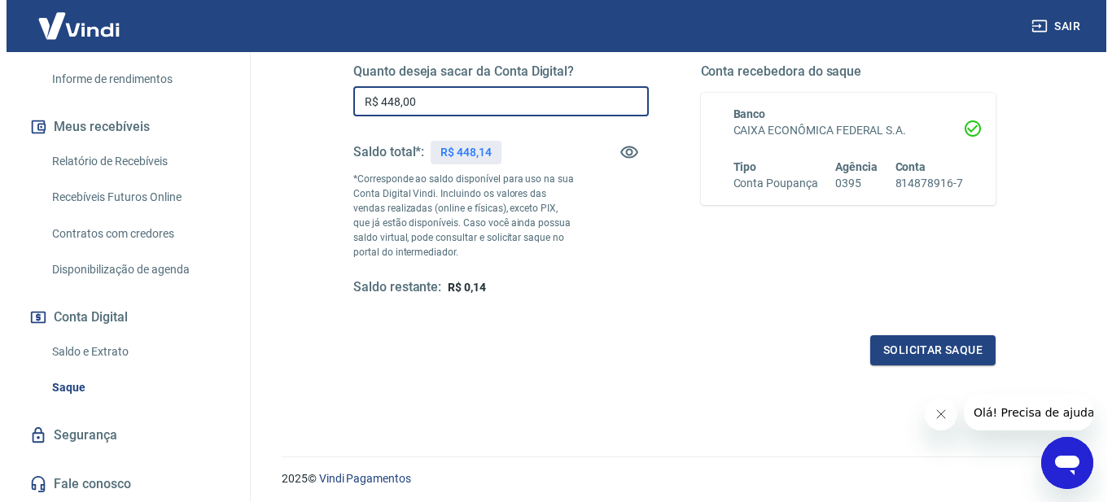
scroll to position [236, 0]
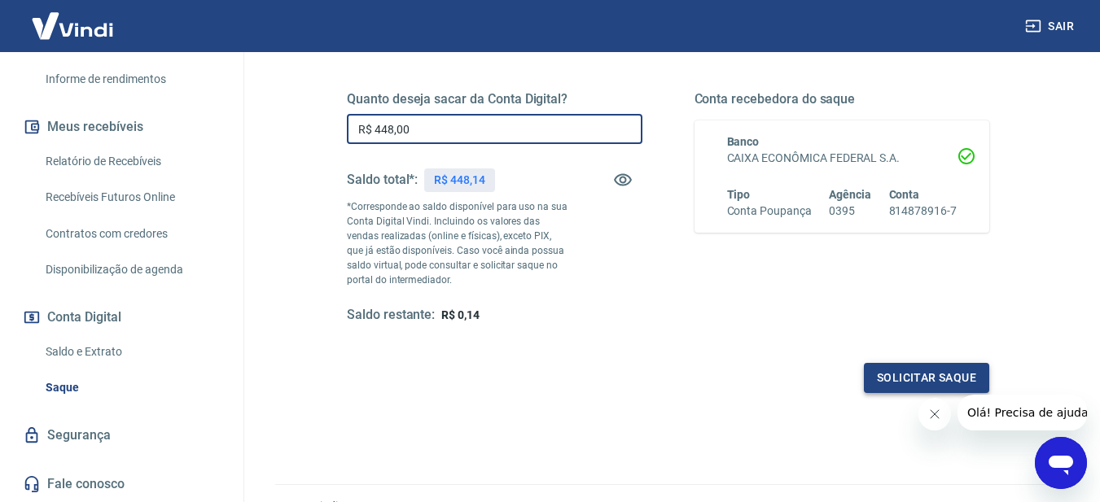
type input "R$ 448,00"
click at [918, 385] on button "Solicitar saque" at bounding box center [926, 378] width 125 height 30
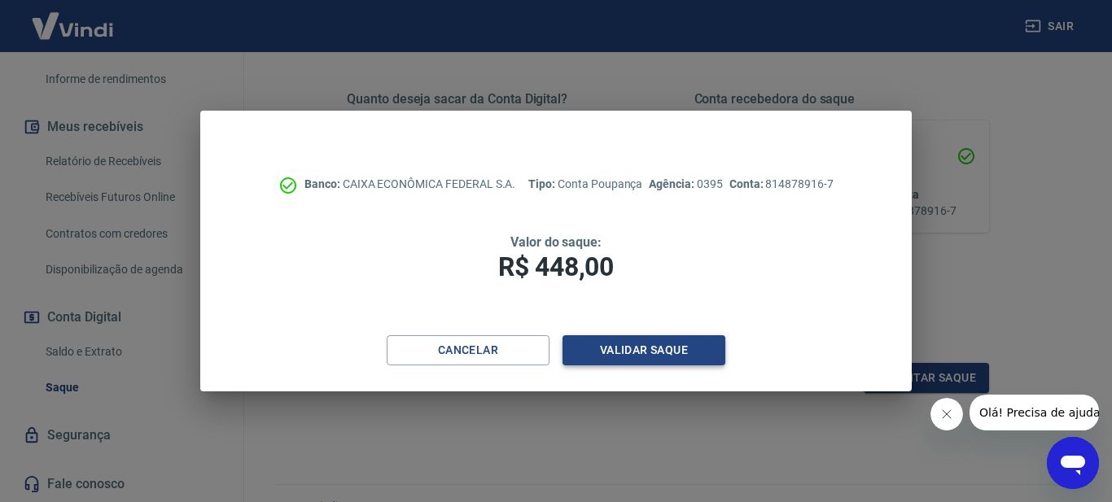
click at [636, 354] on button "Validar saque" at bounding box center [644, 351] width 163 height 30
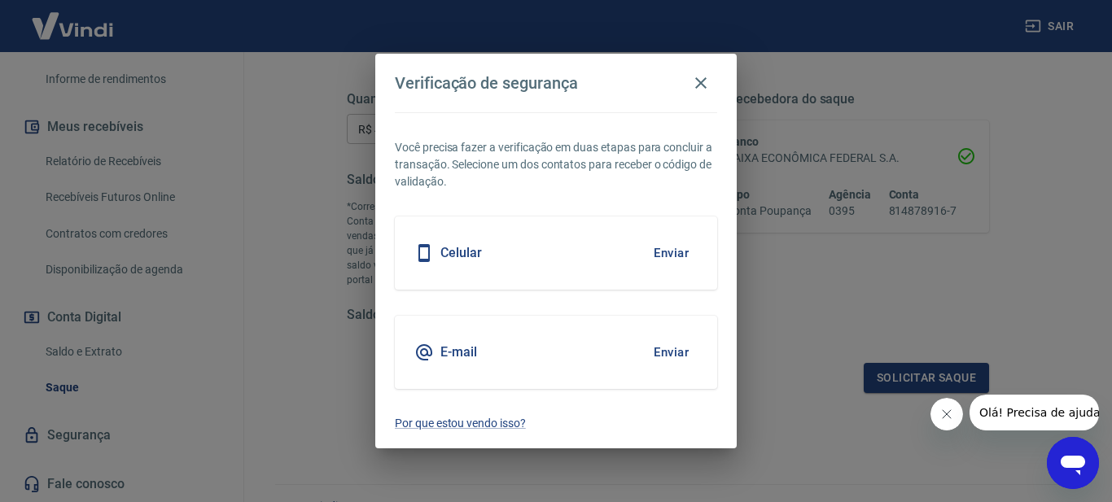
click at [539, 261] on div "Celular Enviar" at bounding box center [556, 253] width 322 height 73
click at [671, 255] on button "Enviar" at bounding box center [671, 253] width 53 height 34
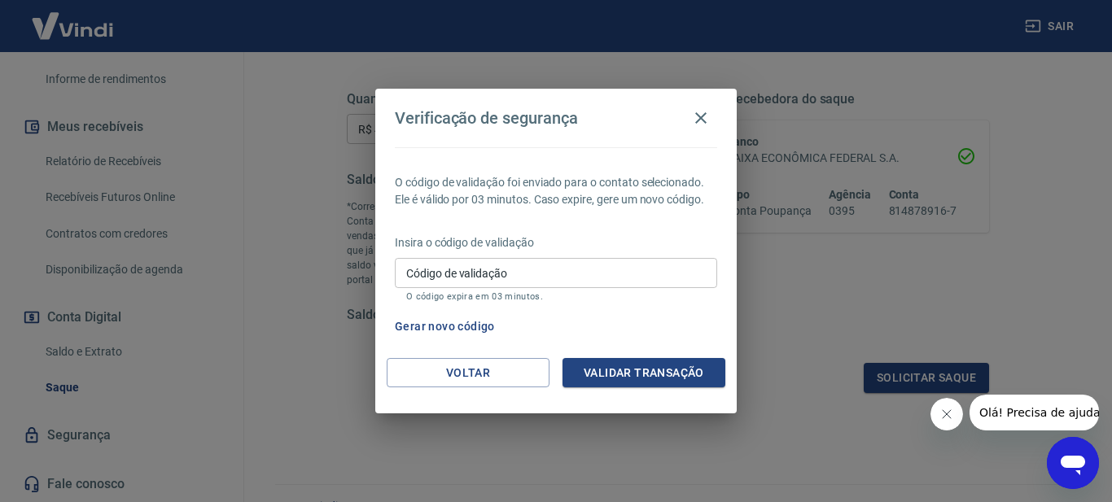
click at [548, 275] on input "Código de validação" at bounding box center [556, 273] width 322 height 30
click at [439, 327] on button "Gerar novo código" at bounding box center [444, 327] width 113 height 30
click at [466, 371] on button "Voltar" at bounding box center [468, 373] width 163 height 30
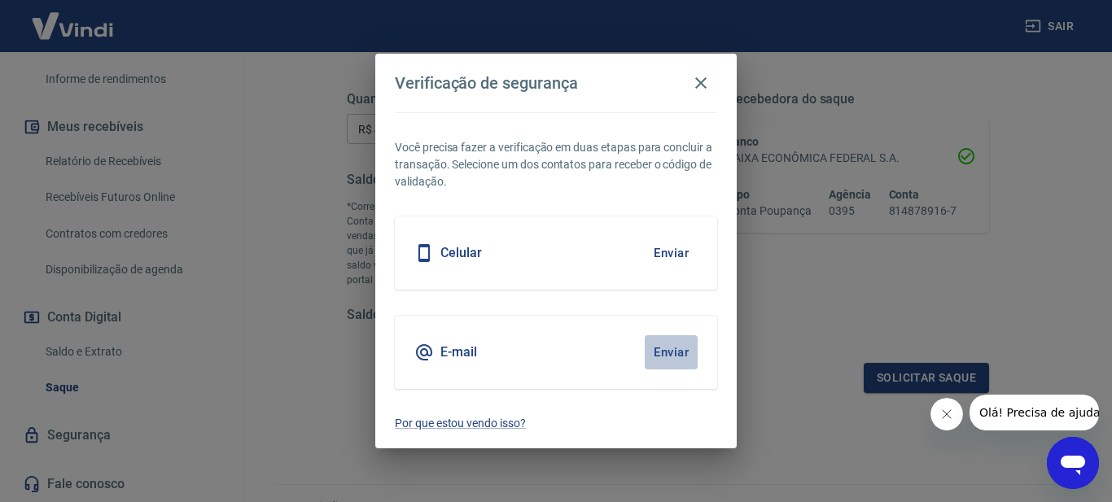
click at [675, 355] on button "Enviar" at bounding box center [671, 353] width 53 height 34
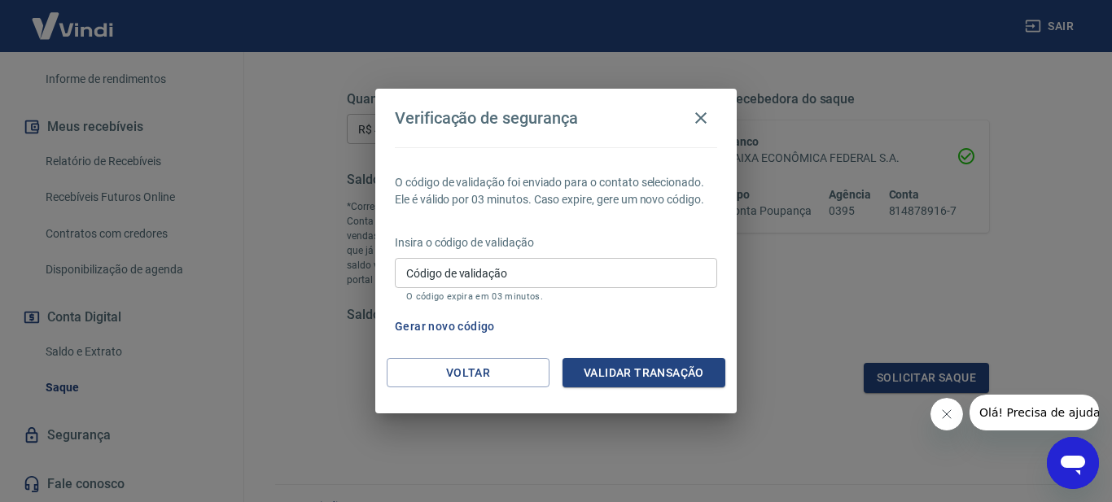
click at [489, 262] on div "Código de validação Código de validação O código expira em 03 minutos." at bounding box center [556, 280] width 322 height 44
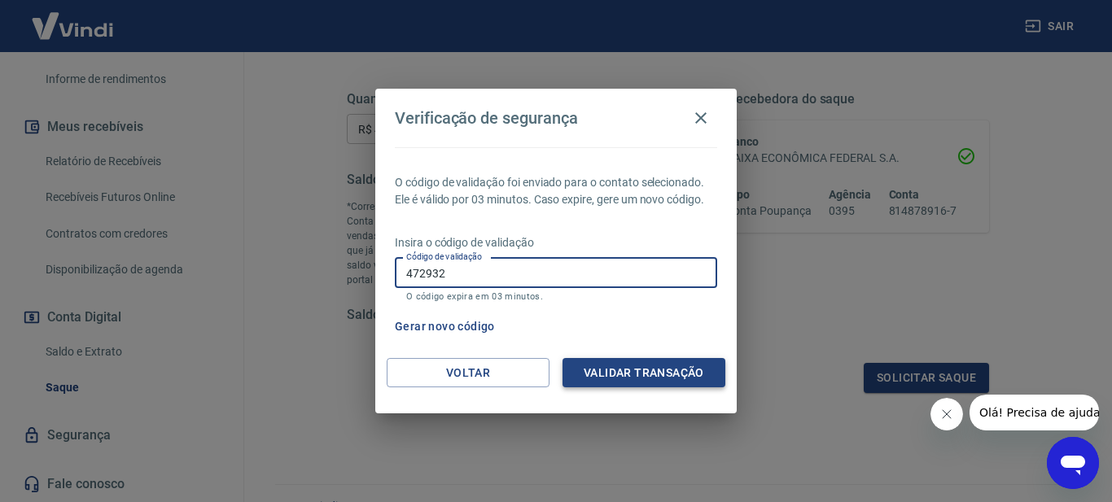
type input "472932"
click at [654, 375] on button "Validar transação" at bounding box center [644, 373] width 163 height 30
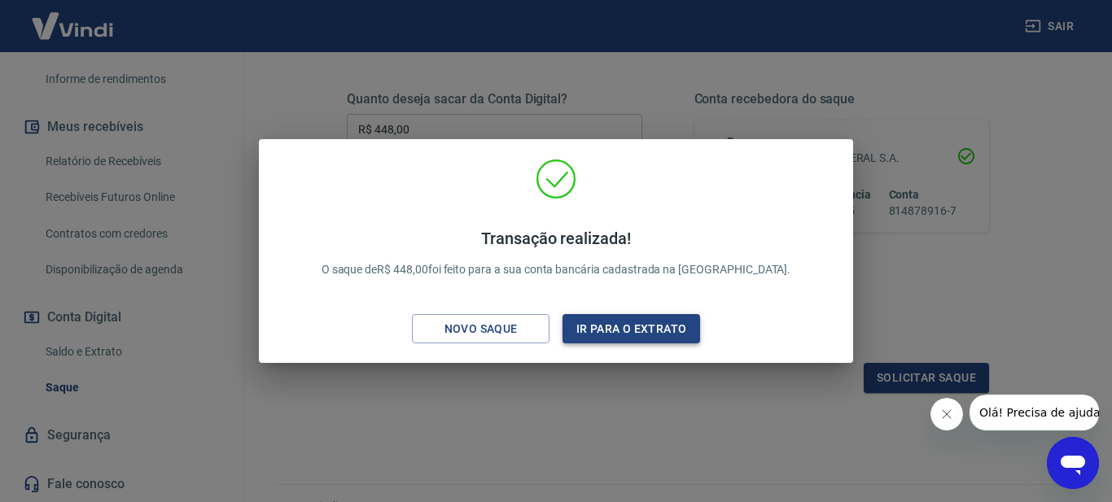
click at [601, 332] on button "Ir para o extrato" at bounding box center [632, 329] width 138 height 30
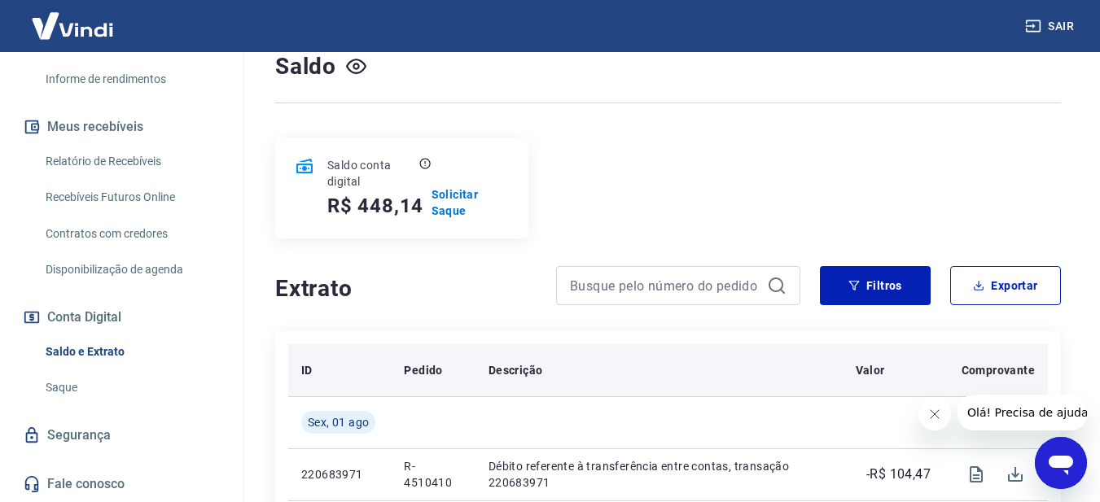
scroll to position [163, 0]
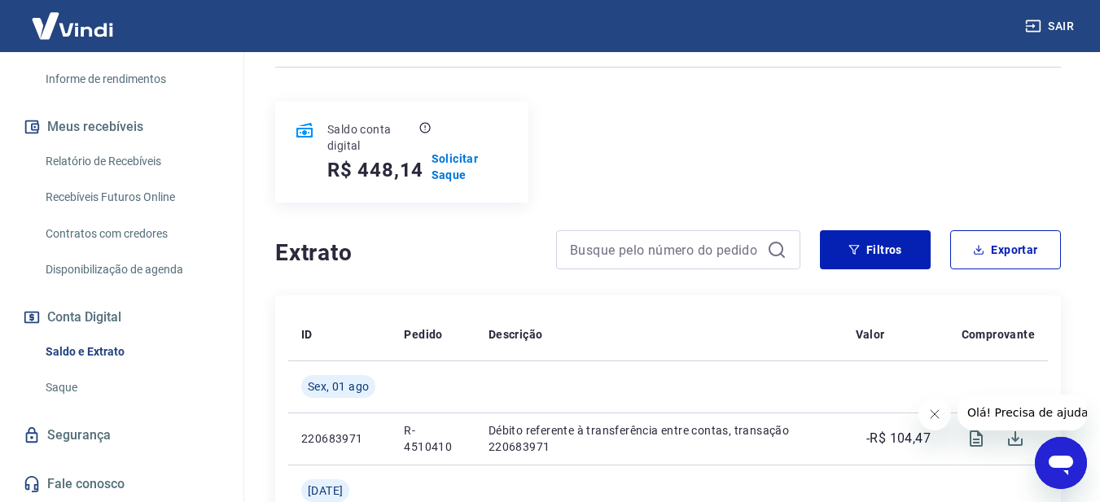
click at [64, 377] on link "Saque" at bounding box center [131, 387] width 185 height 33
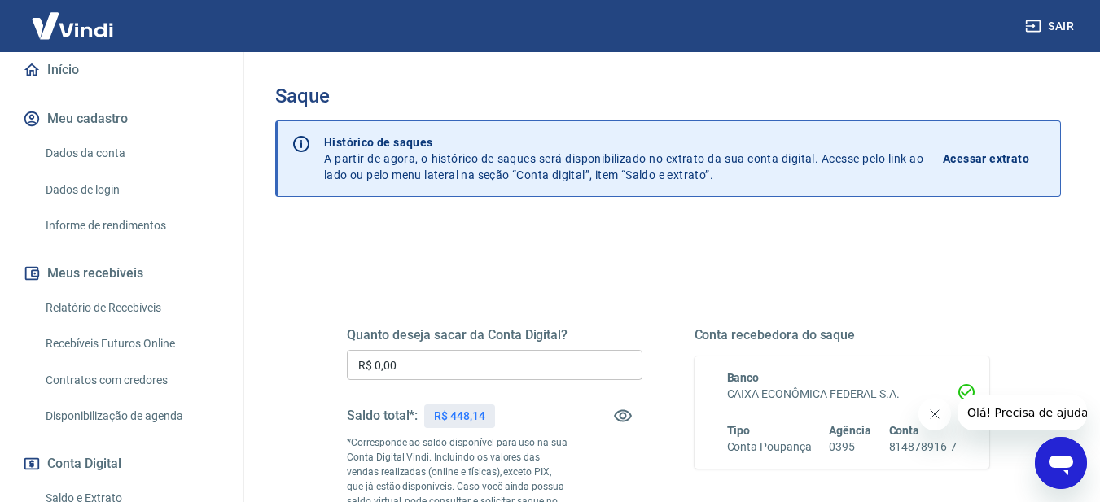
scroll to position [163, 0]
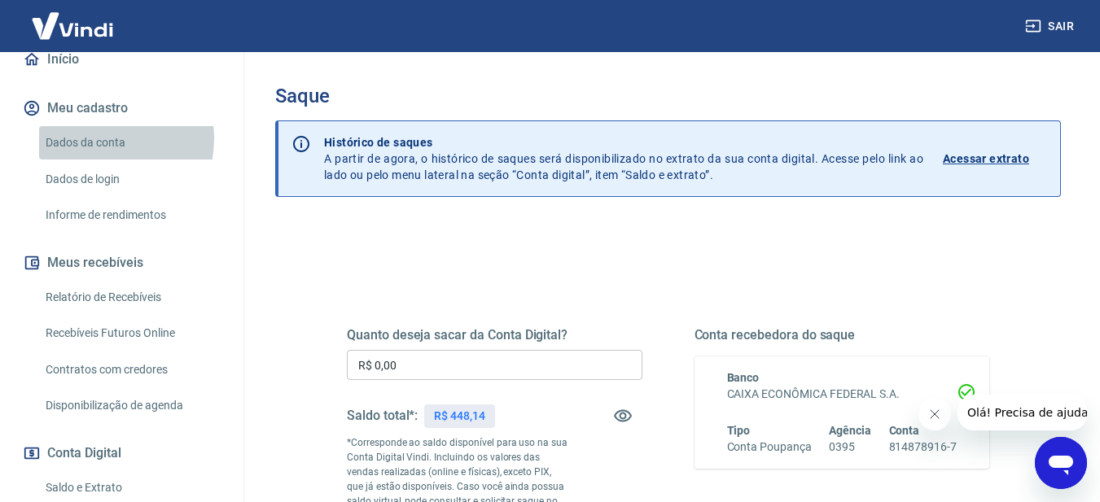
click at [92, 138] on link "Dados da conta" at bounding box center [131, 142] width 185 height 33
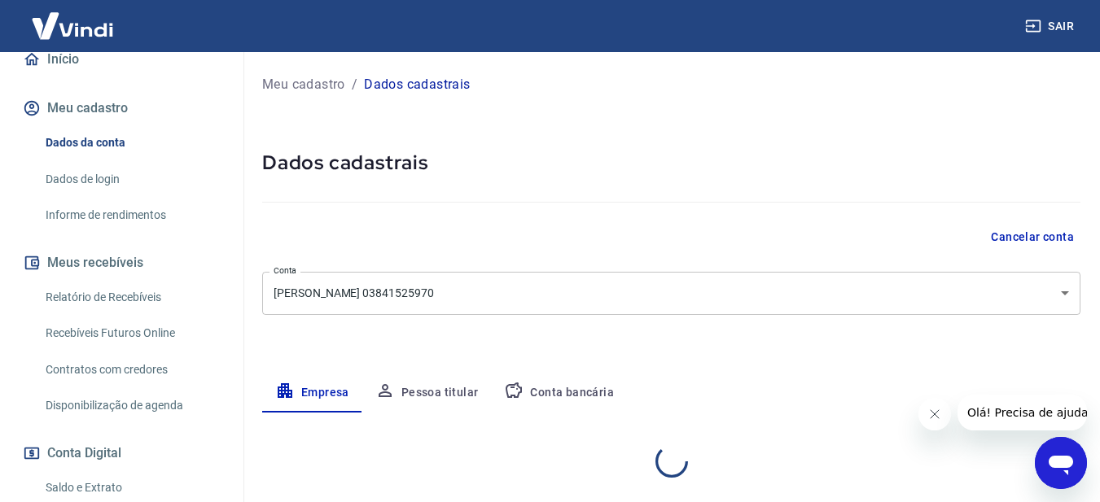
select select "PR"
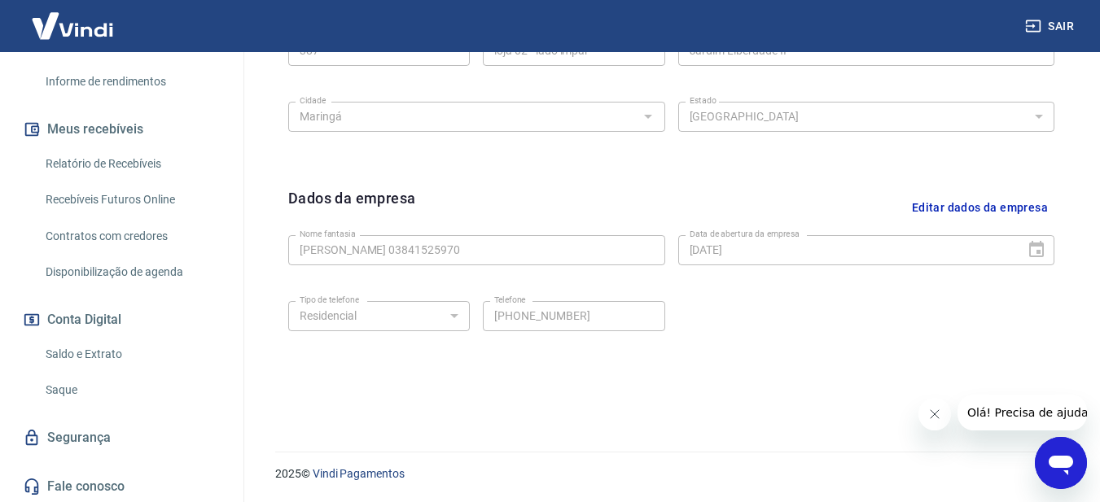
scroll to position [299, 0]
click at [113, 433] on link "Segurança" at bounding box center [122, 436] width 204 height 36
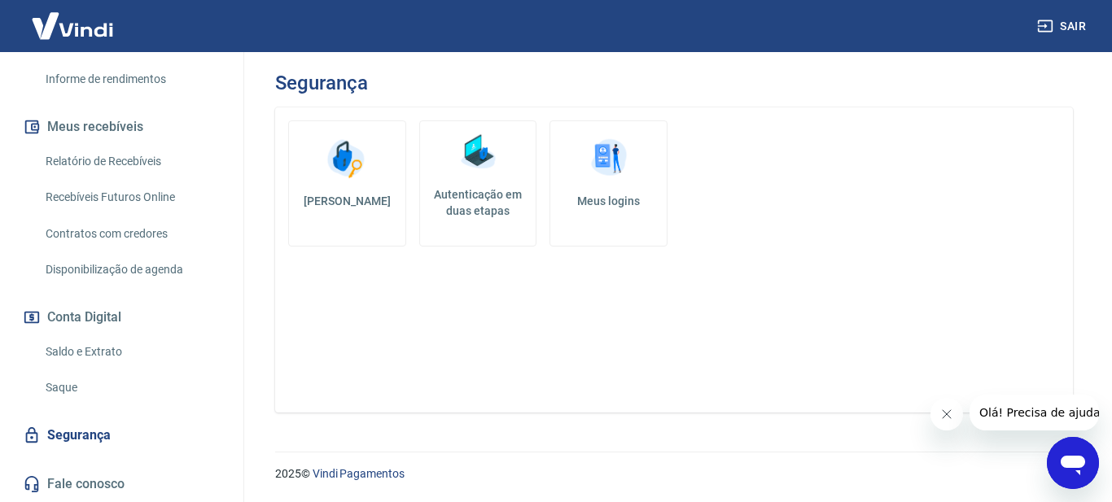
click at [344, 197] on h5 "Alterar senha" at bounding box center [347, 201] width 90 height 16
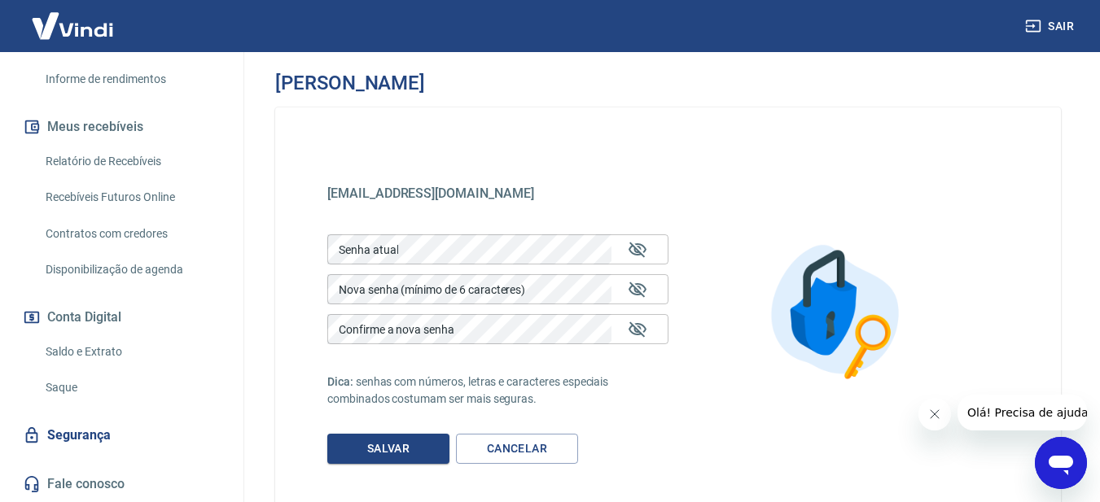
click at [390, 245] on div "Senha atual Senha atual" at bounding box center [497, 250] width 341 height 30
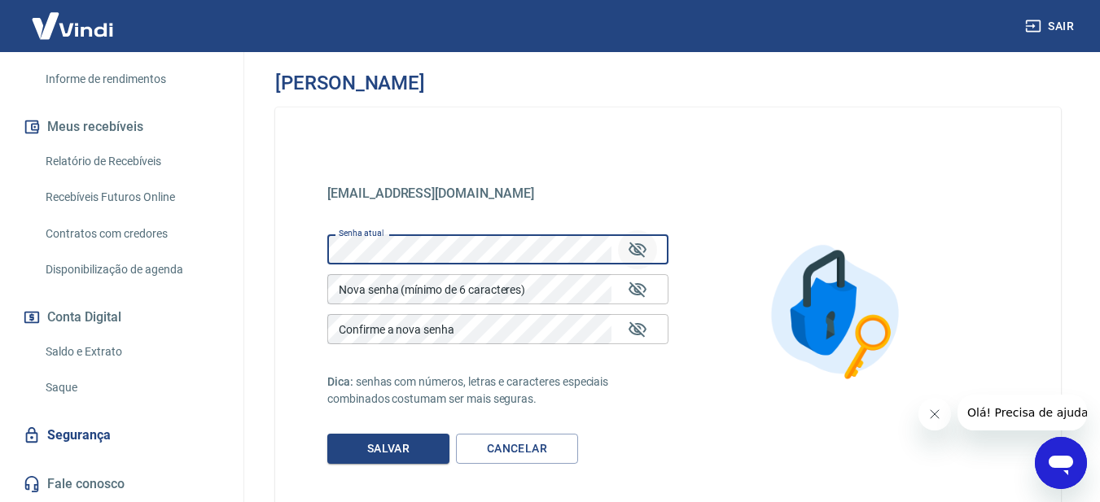
click at [633, 255] on icon "Mostrar/esconder senha" at bounding box center [638, 250] width 20 height 20
